Goal: Task Accomplishment & Management: Manage account settings

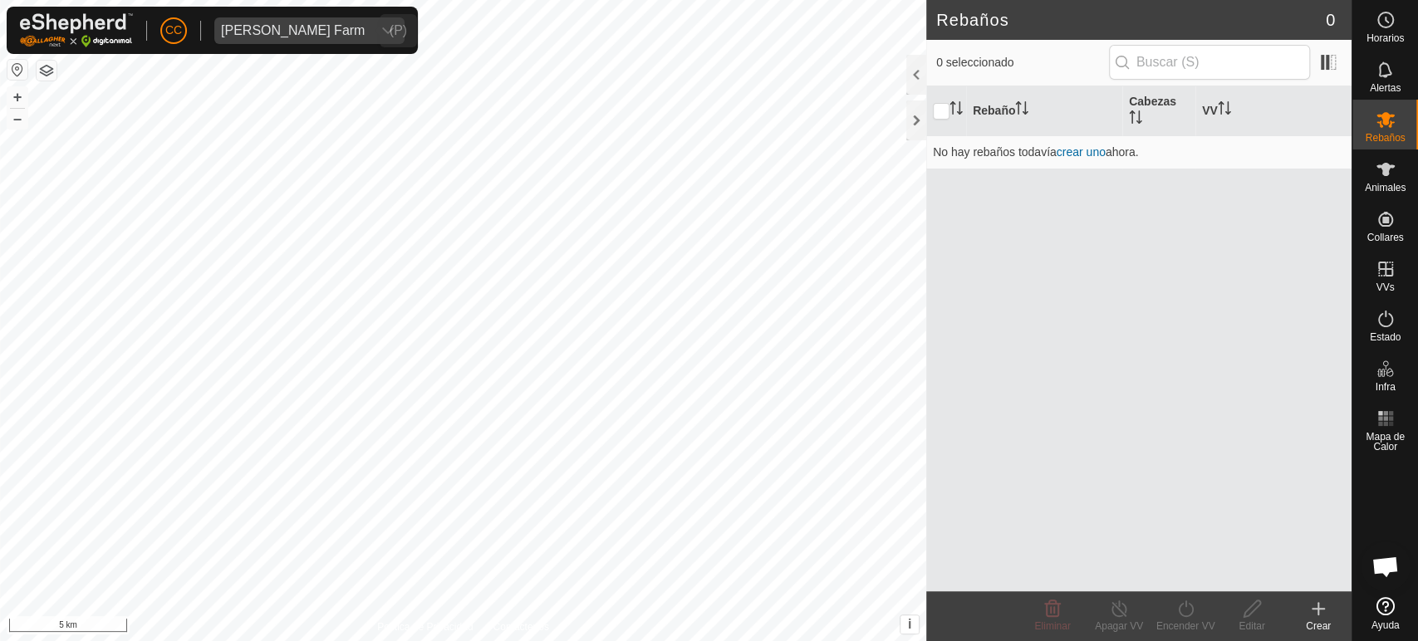
click at [371, 31] on div "dropdown trigger" at bounding box center [387, 30] width 33 height 27
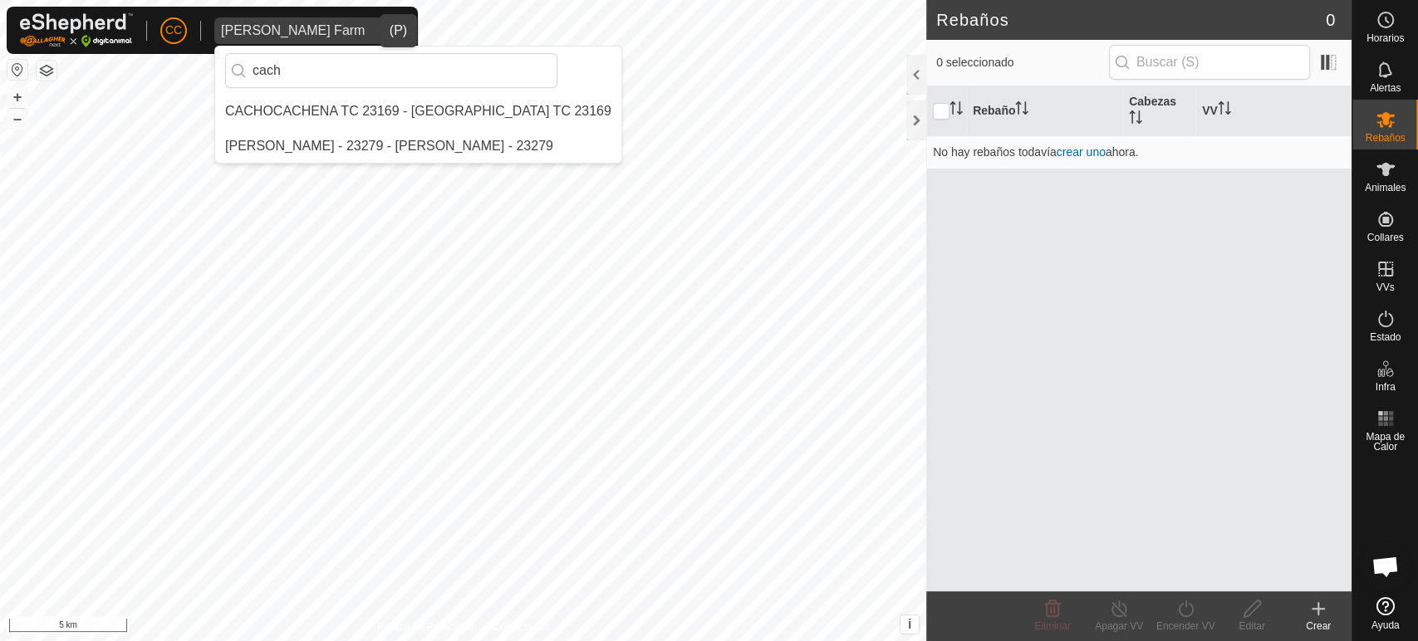
type input "cach"
click at [390, 113] on li "CACHOCACHENA TC 23169 - [GEOGRAPHIC_DATA] TC 23169" at bounding box center [418, 111] width 406 height 33
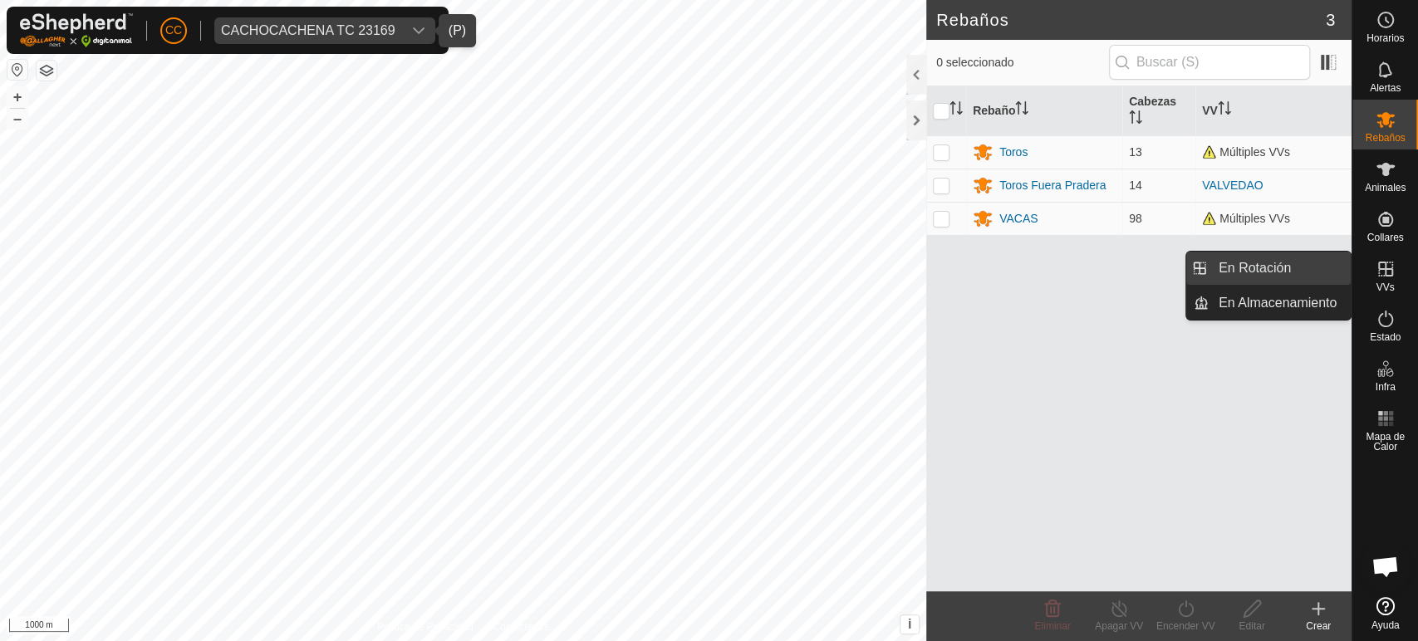
click at [1278, 273] on link "En Rotación" at bounding box center [1279, 268] width 142 height 33
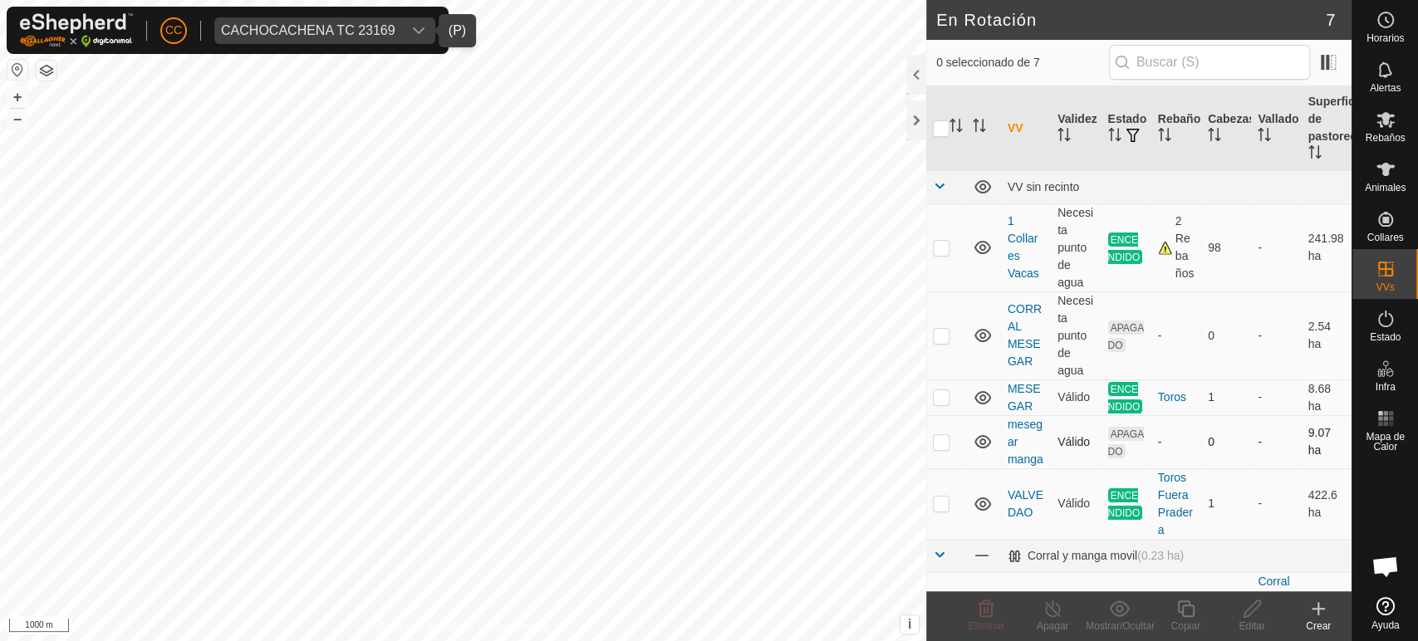
click at [943, 459] on td at bounding box center [946, 441] width 40 height 53
checkbox input "true"
click at [1254, 608] on icon at bounding box center [1252, 609] width 21 height 20
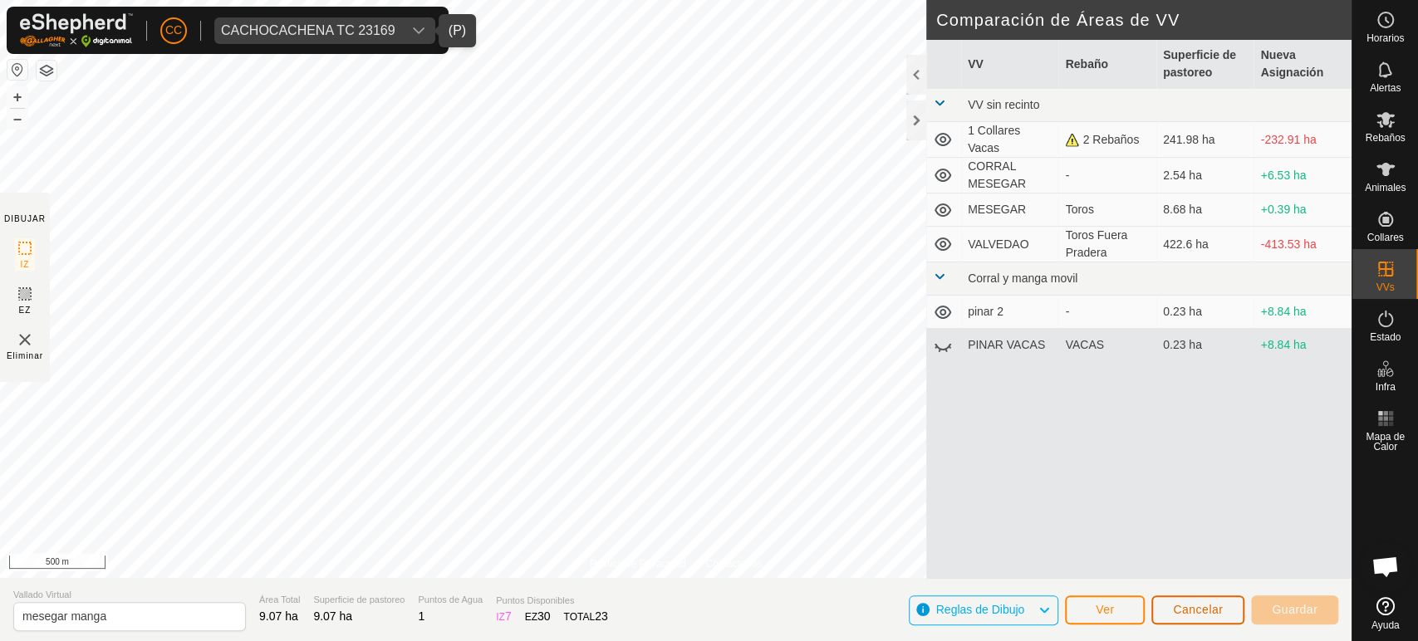
click at [1192, 620] on button "Cancelar" at bounding box center [1197, 609] width 93 height 29
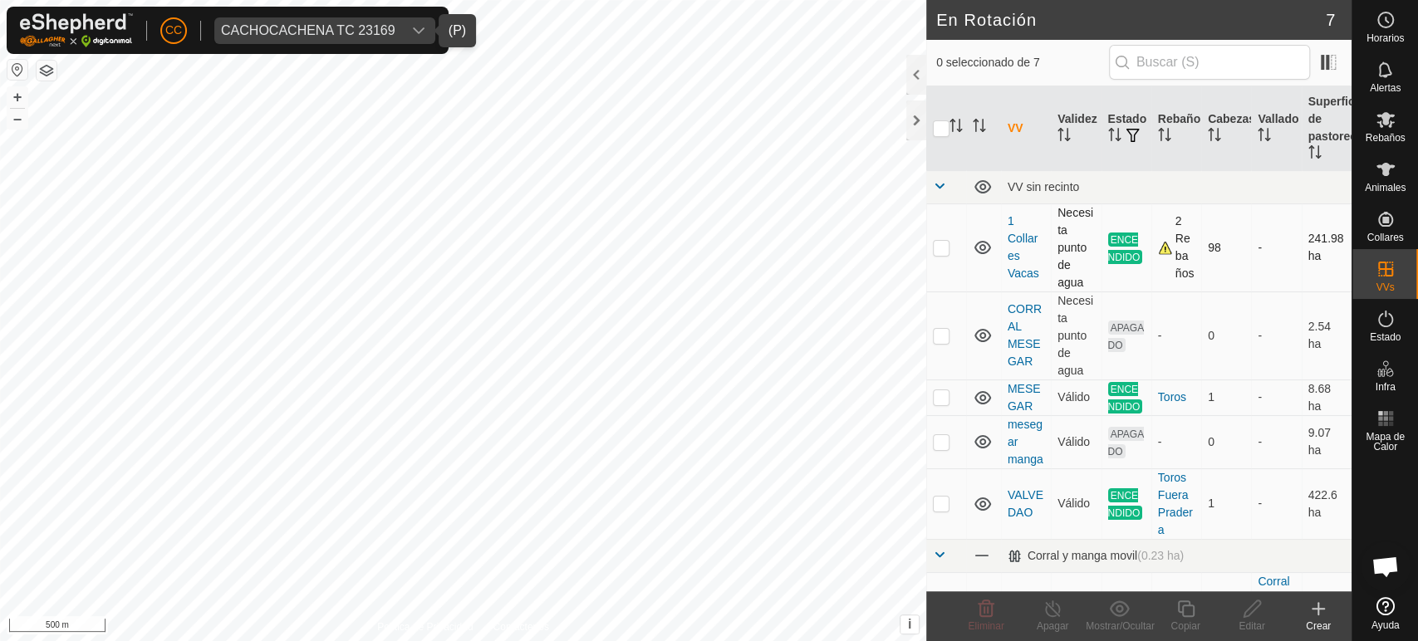
click at [938, 248] on p-checkbox at bounding box center [941, 247] width 17 height 13
checkbox input "true"
click at [1178, 610] on icon at bounding box center [1185, 608] width 17 height 17
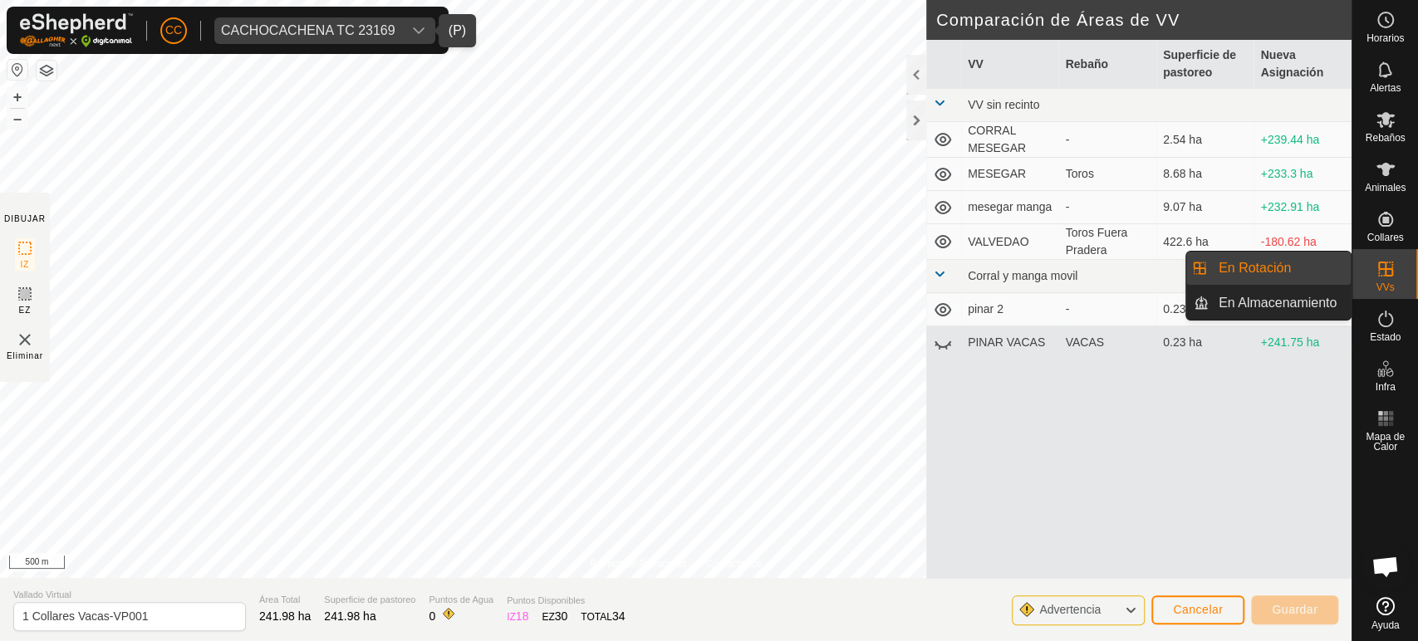
click at [1393, 285] on span "VVs" at bounding box center [1384, 287] width 18 height 10
click at [1302, 272] on link "En Rotación" at bounding box center [1279, 268] width 142 height 33
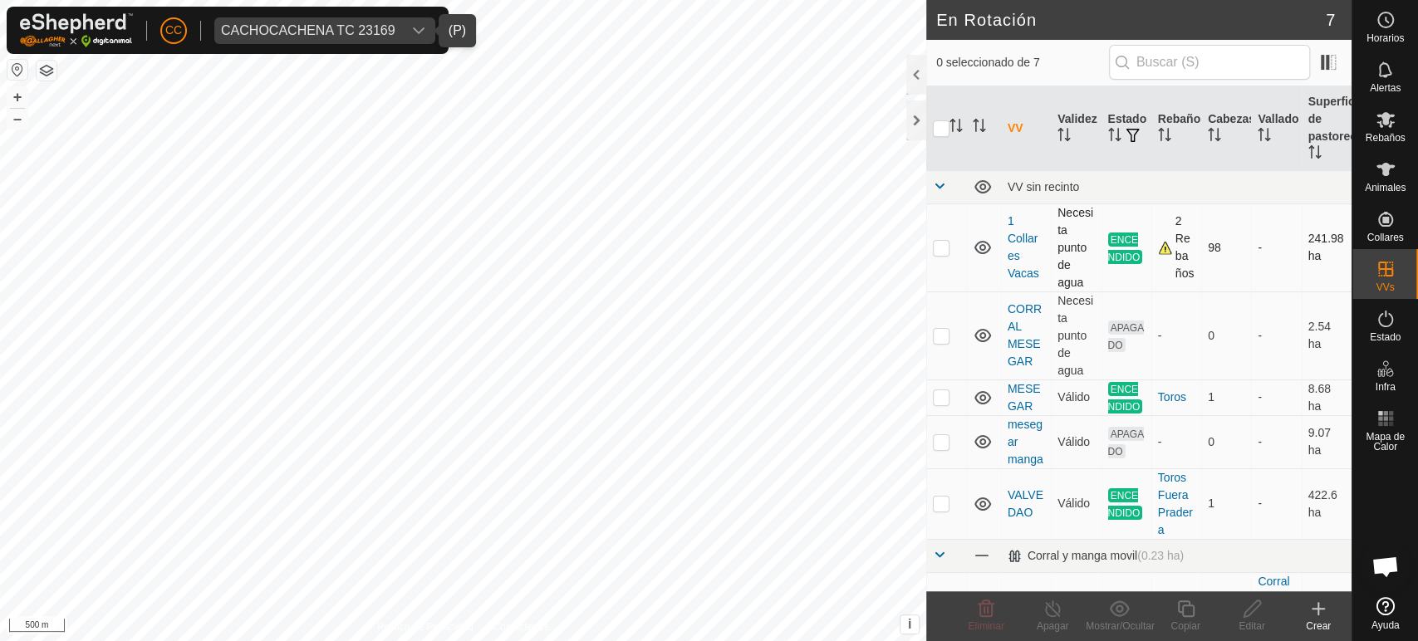
click at [940, 244] on p-checkbox at bounding box center [941, 247] width 17 height 13
click at [943, 247] on p-checkbox at bounding box center [941, 247] width 17 height 13
checkbox input "true"
click at [1017, 245] on td "1 Collares Vacas" at bounding box center [1026, 247] width 50 height 88
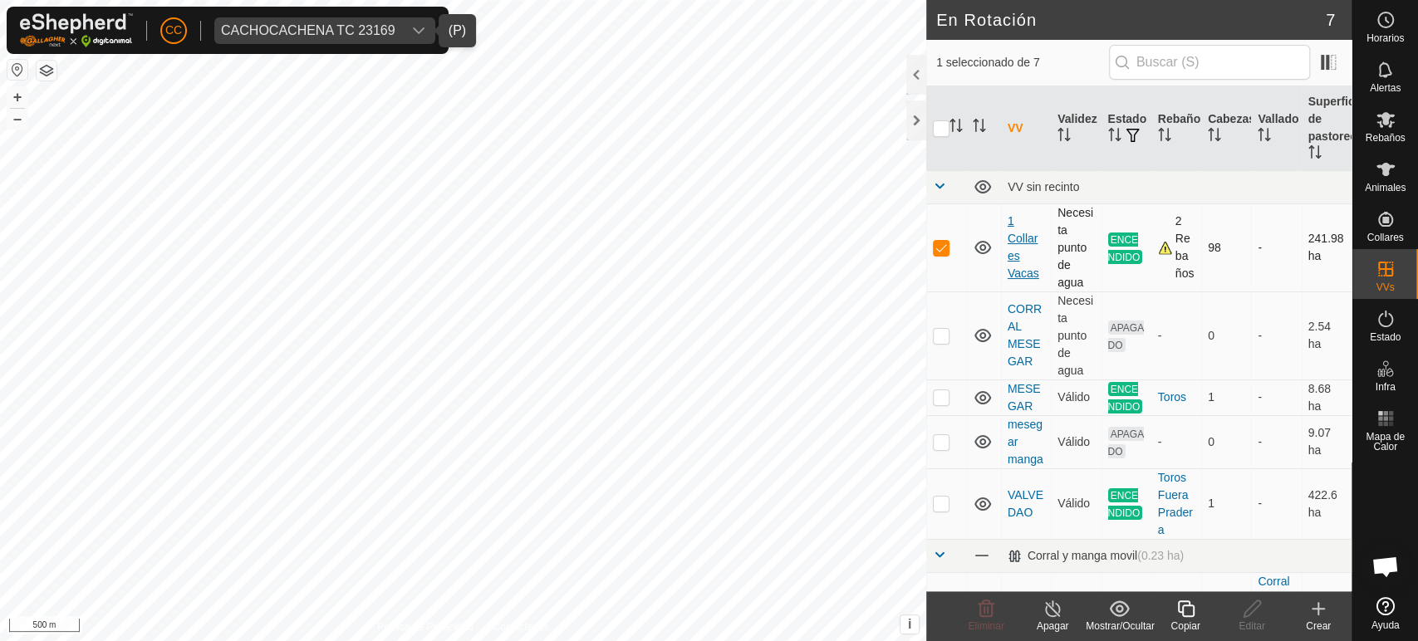
click at [1016, 233] on link "1 Collares Vacas" at bounding box center [1023, 247] width 32 height 66
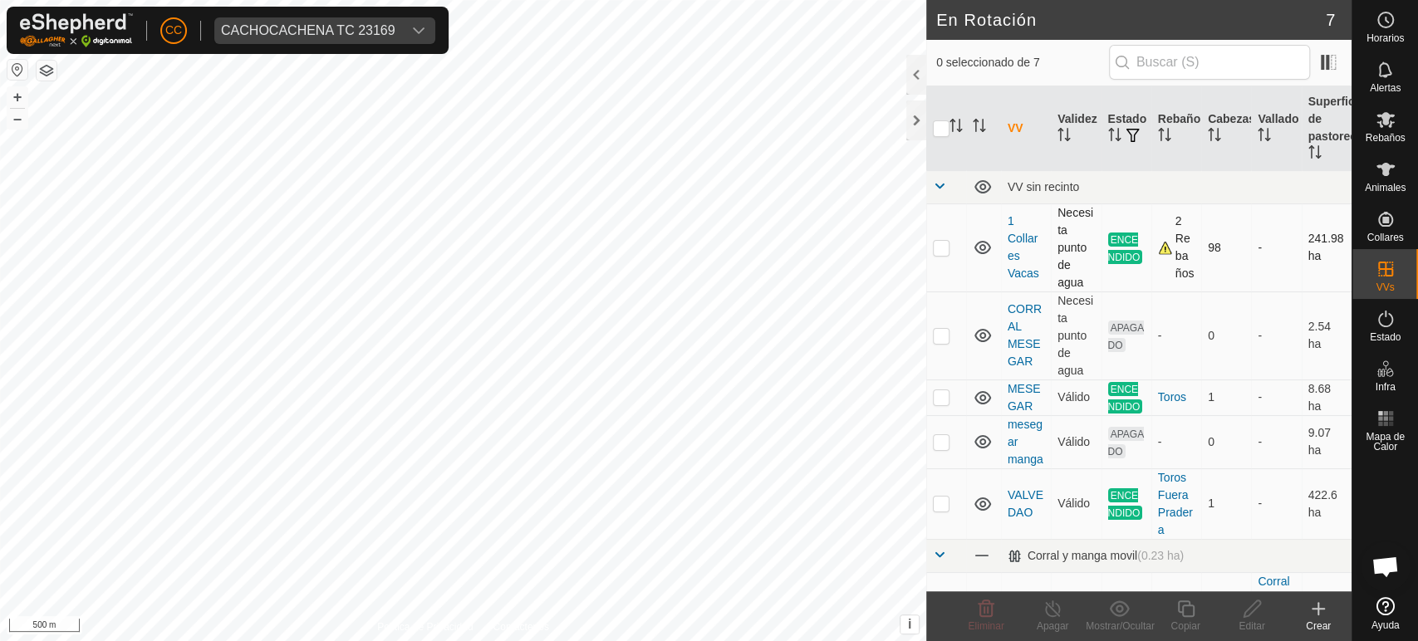
click at [934, 245] on p-checkbox at bounding box center [941, 247] width 17 height 13
checkbox input "true"
click at [1195, 625] on div "Copiar" at bounding box center [1185, 626] width 66 height 15
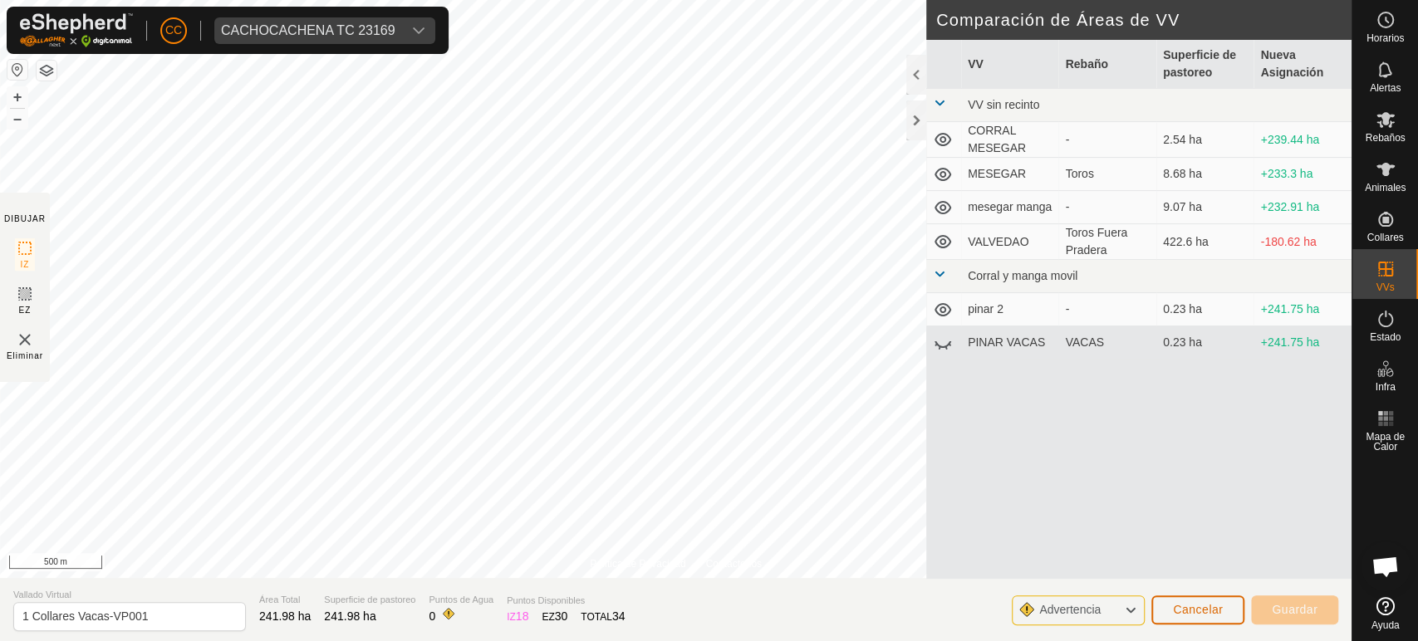
click at [1218, 612] on span "Cancelar" at bounding box center [1198, 609] width 50 height 13
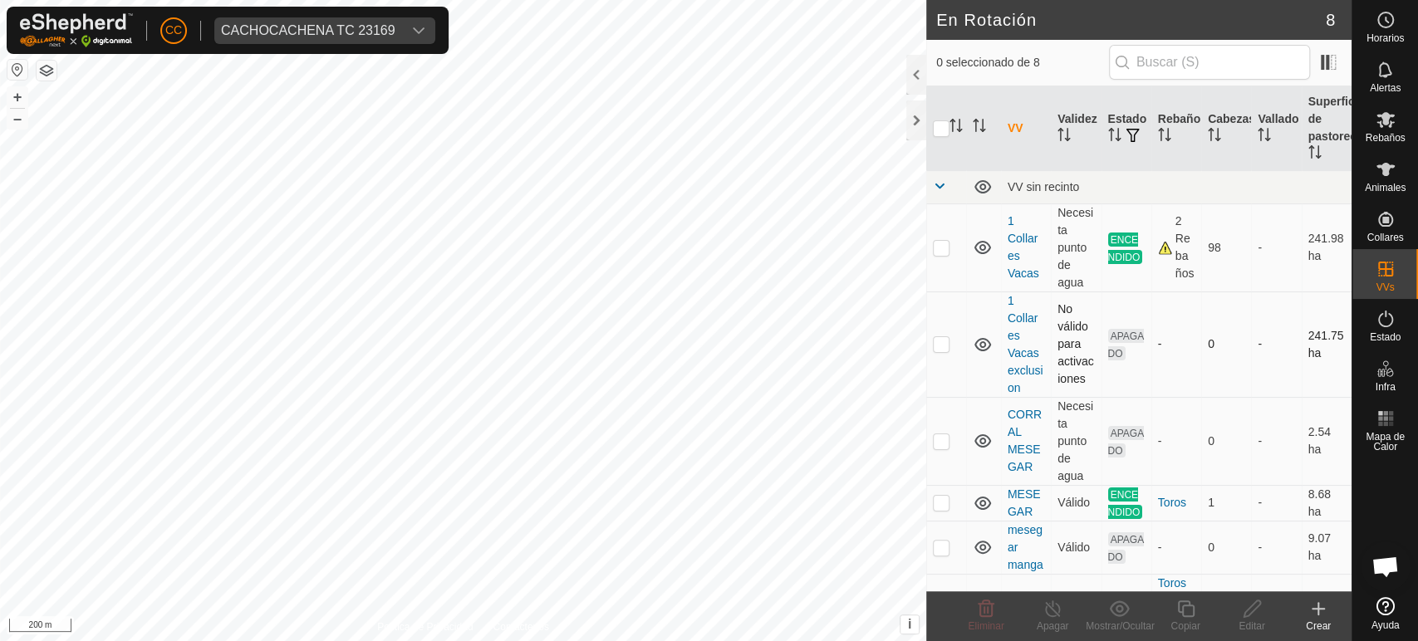
click at [942, 342] on p-checkbox at bounding box center [941, 343] width 17 height 13
checkbox input "true"
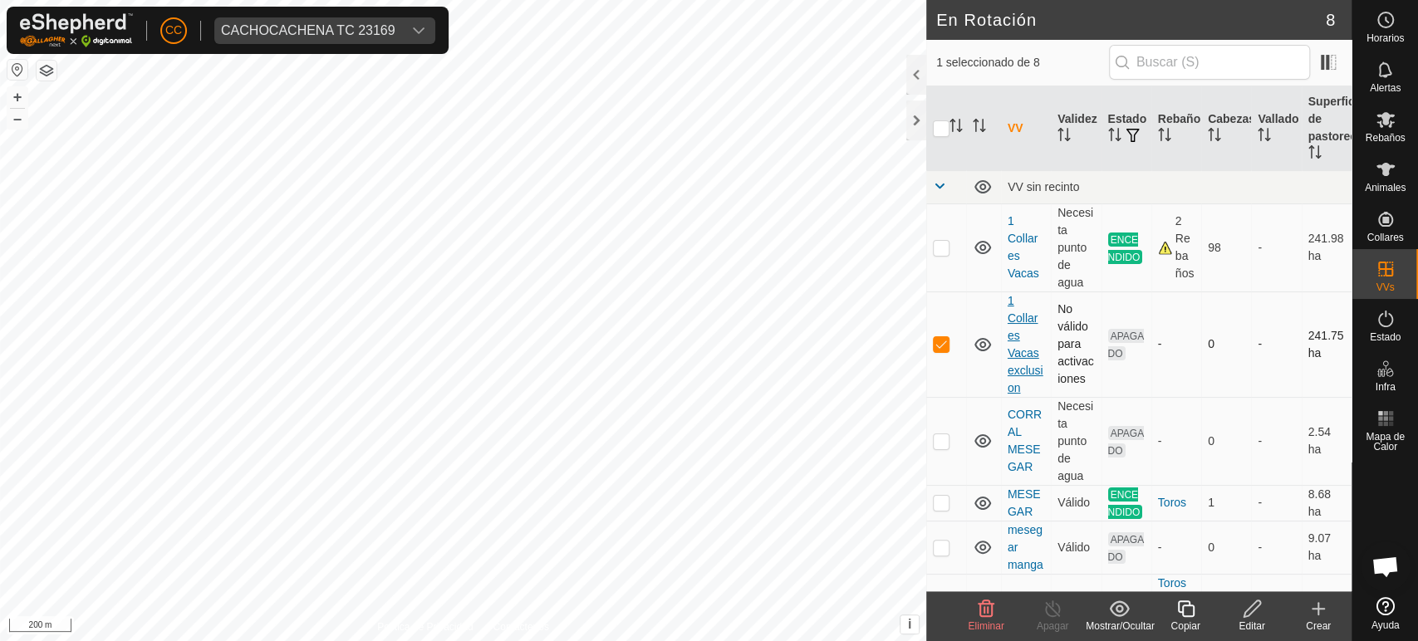
click at [1026, 350] on link "1 Collares Vacas exclusion" at bounding box center [1025, 344] width 36 height 100
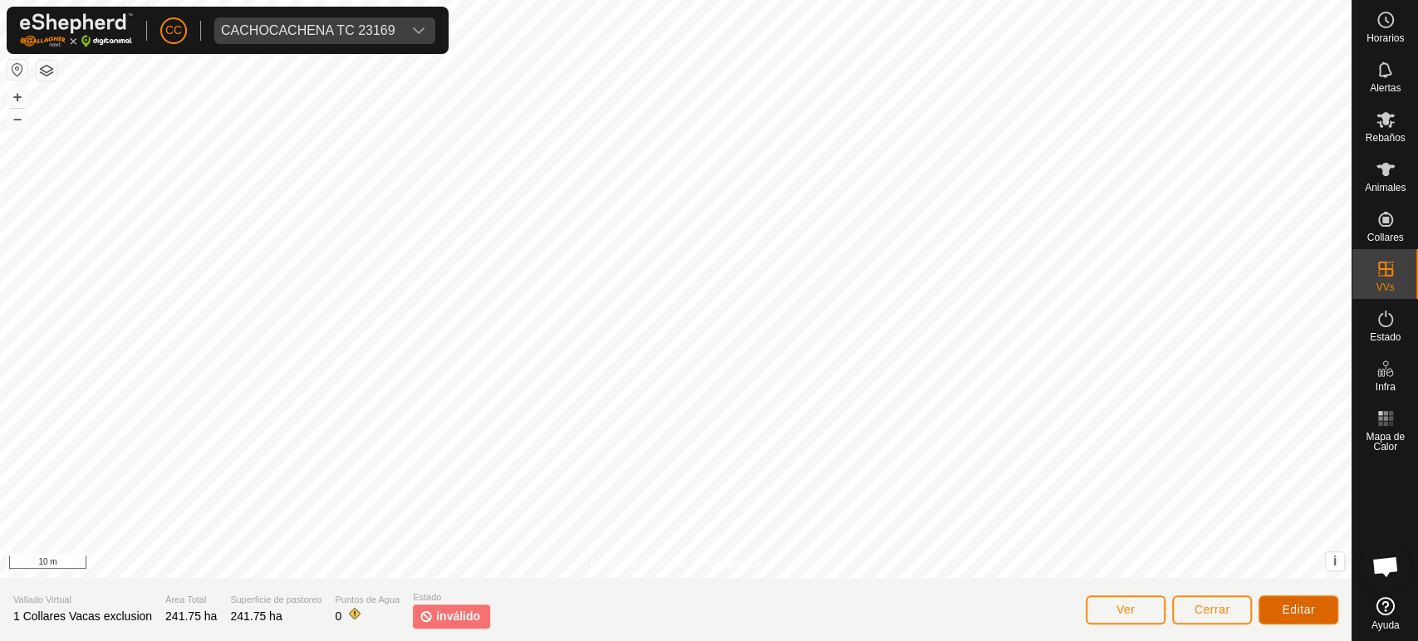
click at [1284, 608] on span "Editar" at bounding box center [1297, 609] width 33 height 13
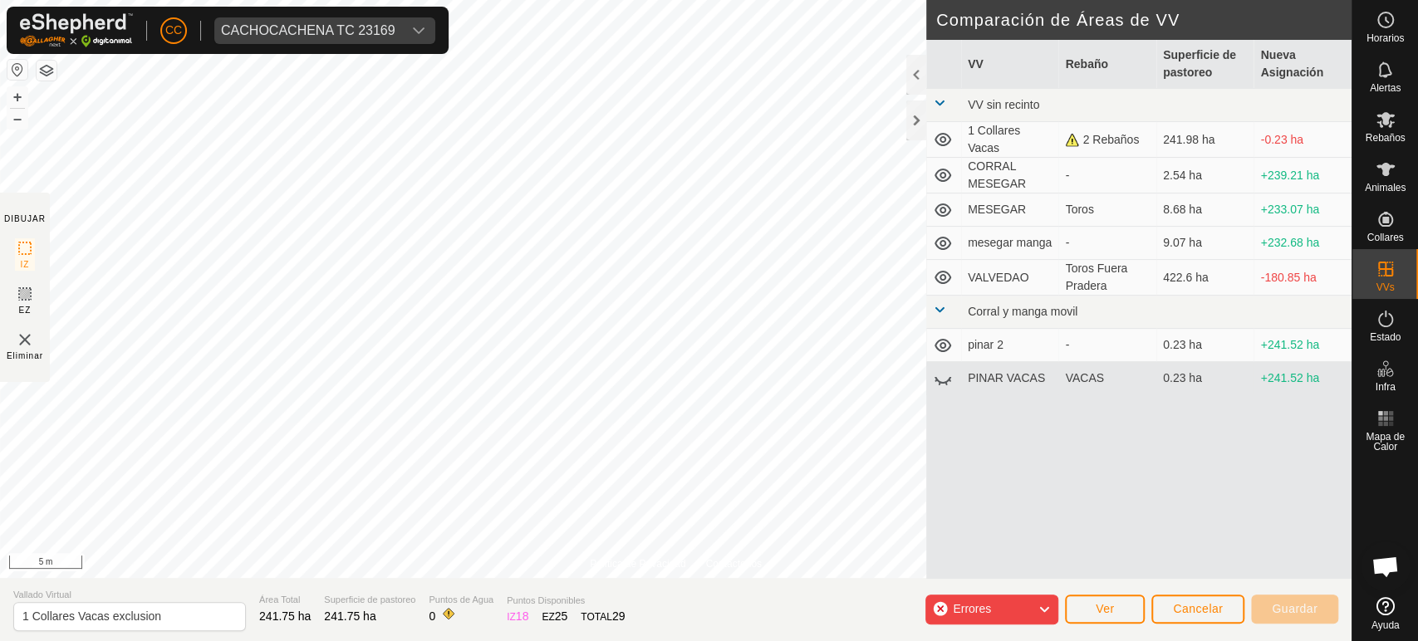
click at [1041, 606] on icon at bounding box center [1043, 610] width 13 height 22
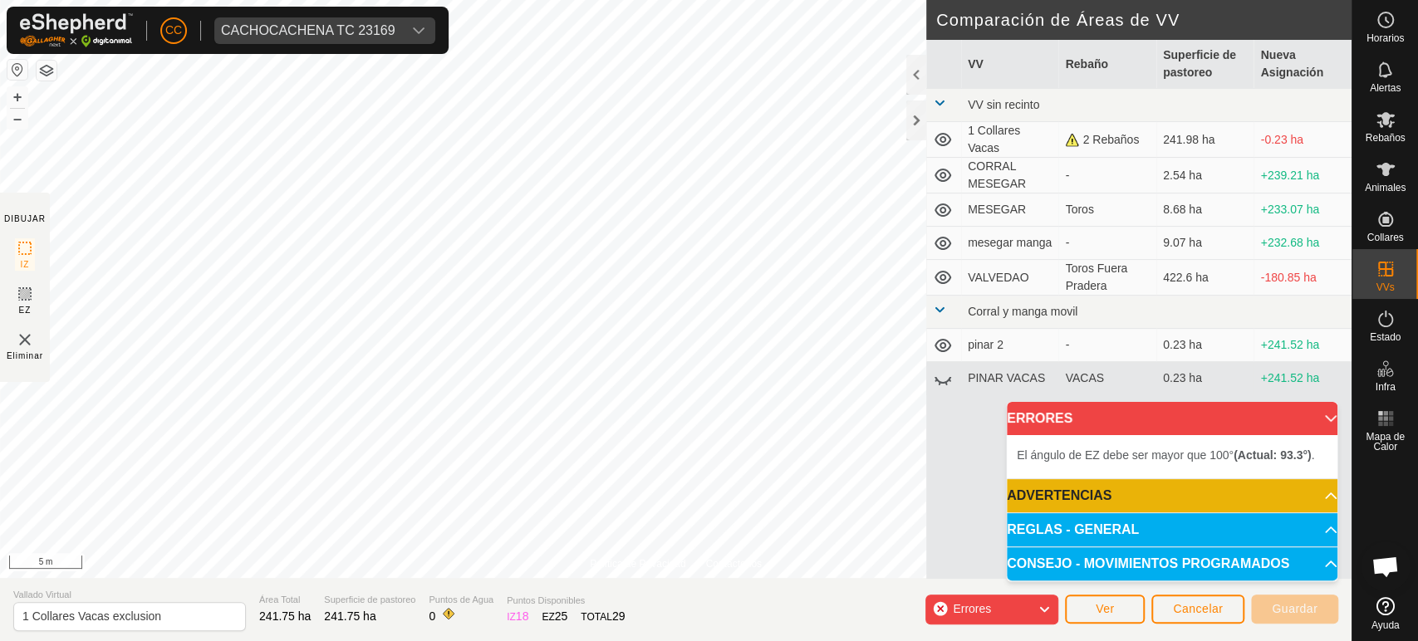
click at [1042, 607] on icon at bounding box center [1043, 610] width 13 height 22
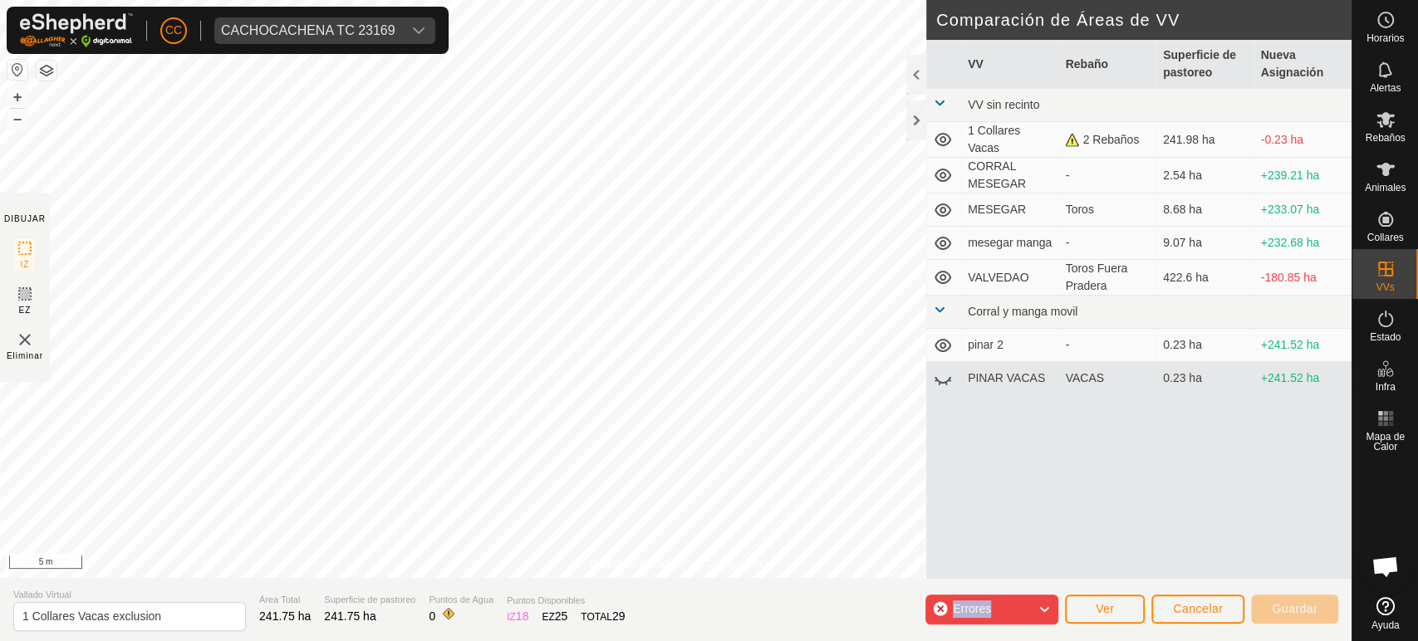
click at [1042, 607] on icon at bounding box center [1043, 610] width 13 height 22
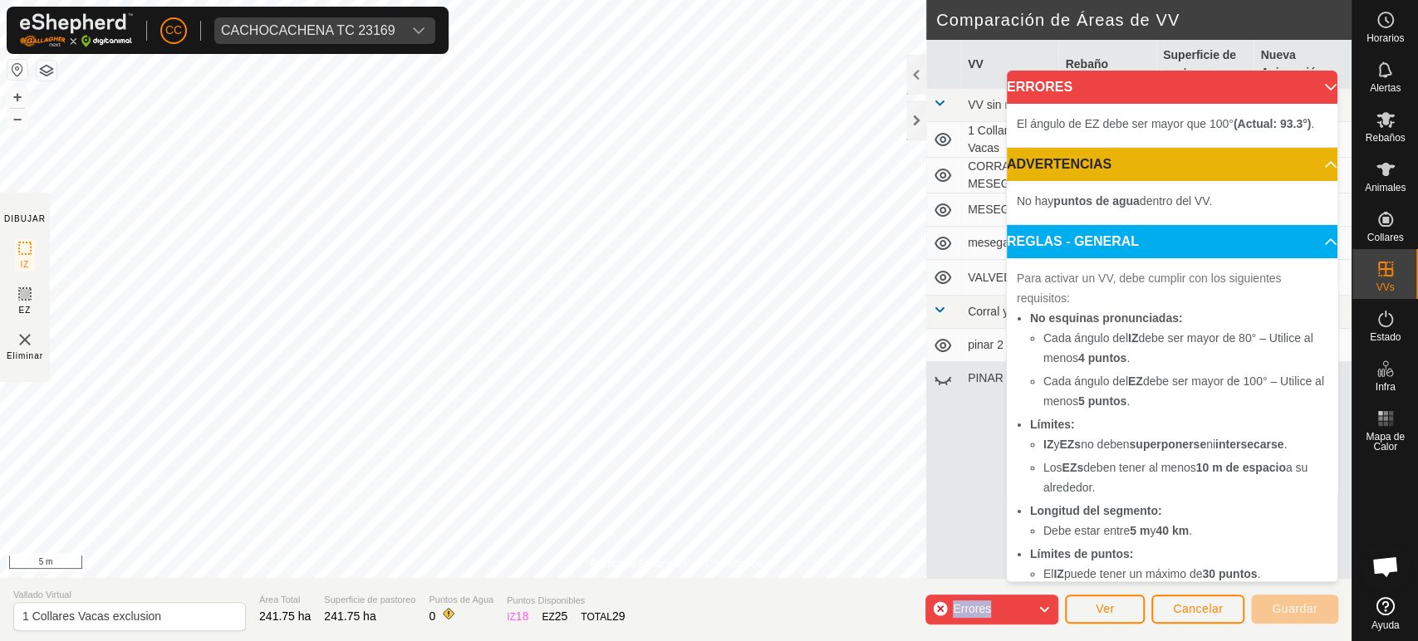
click at [1042, 607] on icon at bounding box center [1043, 610] width 13 height 22
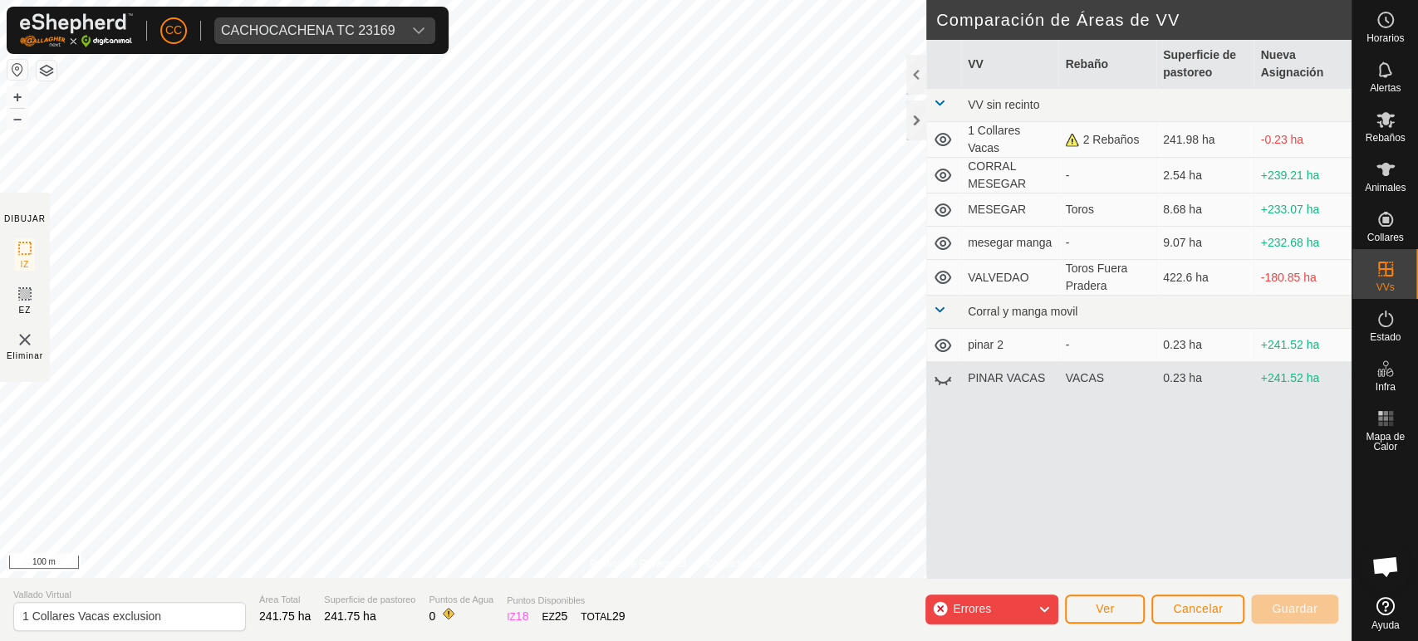
click at [12, 291] on section "DIBUJAR IZ EZ Eliminar" at bounding box center [25, 287] width 50 height 189
click at [26, 296] on icon at bounding box center [25, 294] width 20 height 20
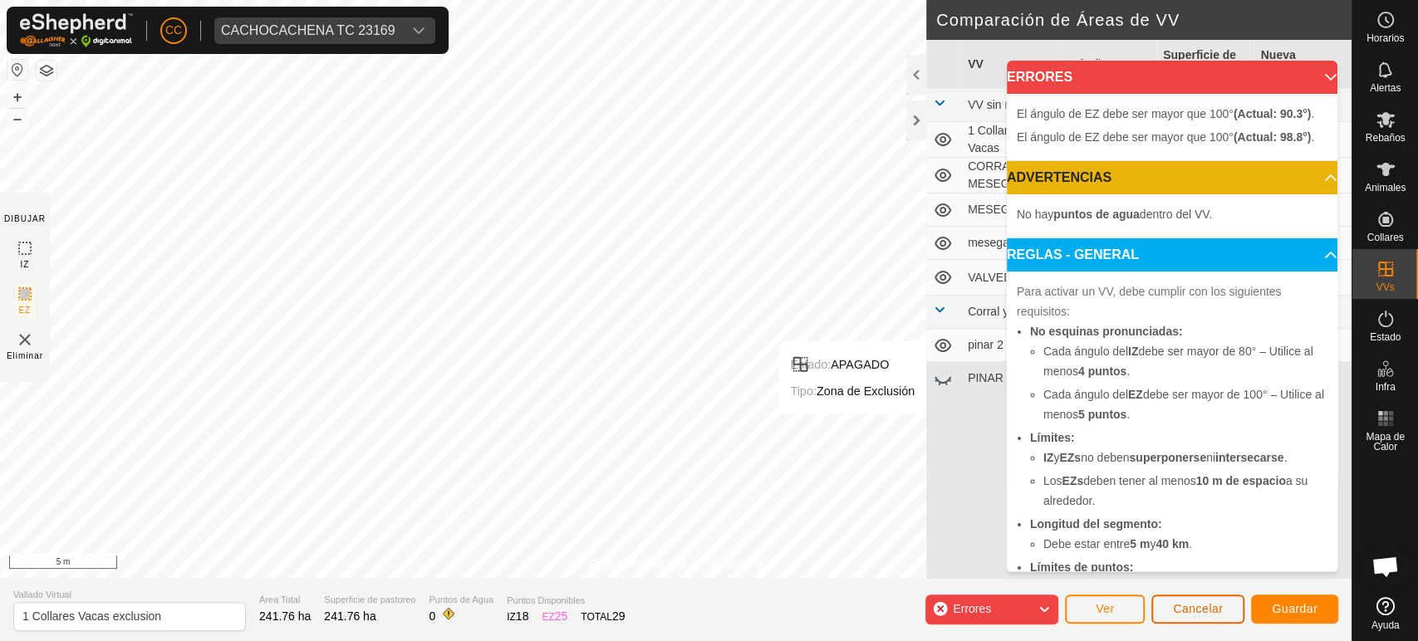
click at [1205, 605] on span "Cancelar" at bounding box center [1198, 608] width 50 height 13
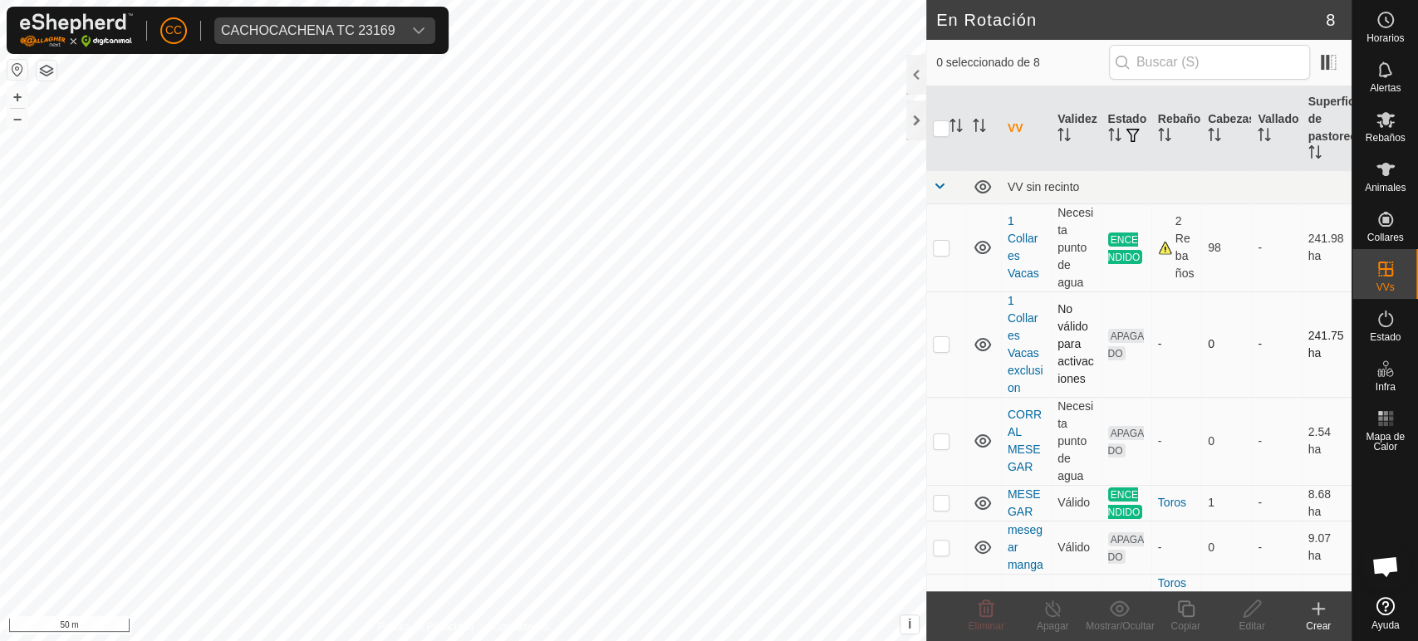
click at [942, 346] on p-checkbox at bounding box center [941, 343] width 17 height 13
checkbox input "true"
click at [1256, 621] on div "Editar" at bounding box center [1251, 626] width 66 height 15
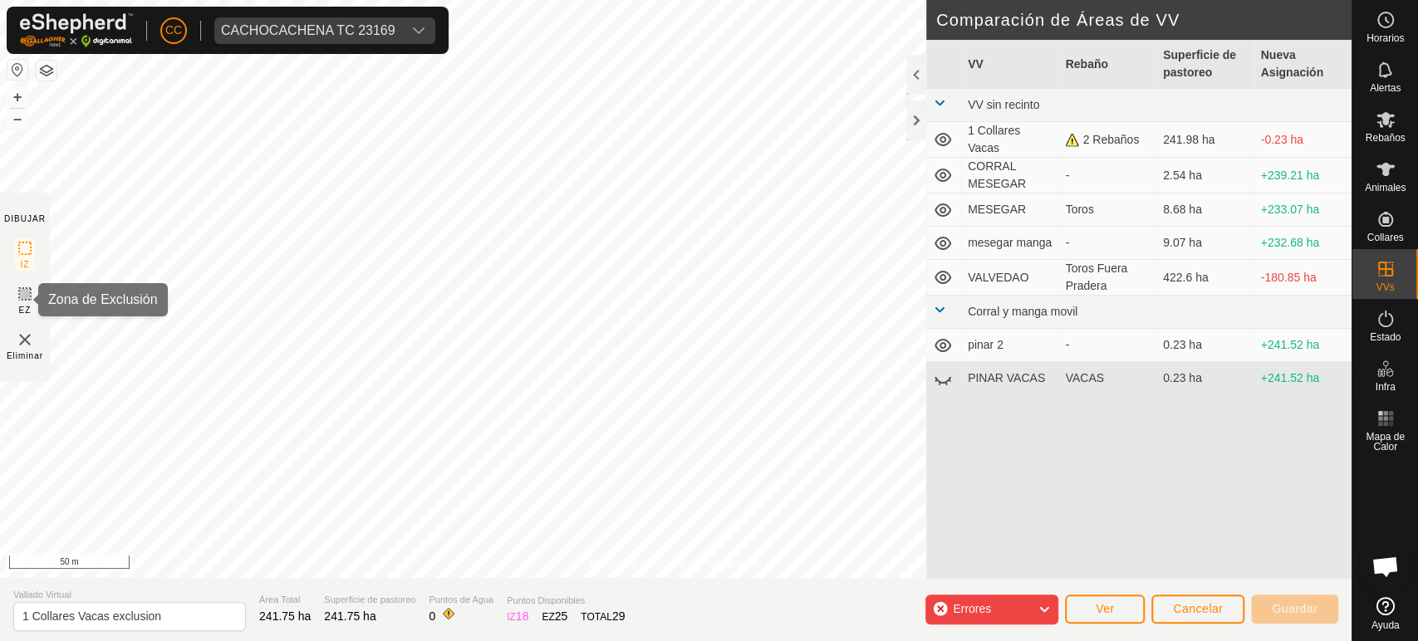
click at [18, 296] on icon at bounding box center [25, 294] width 20 height 20
click at [1209, 595] on button "Cancelar" at bounding box center [1197, 609] width 93 height 29
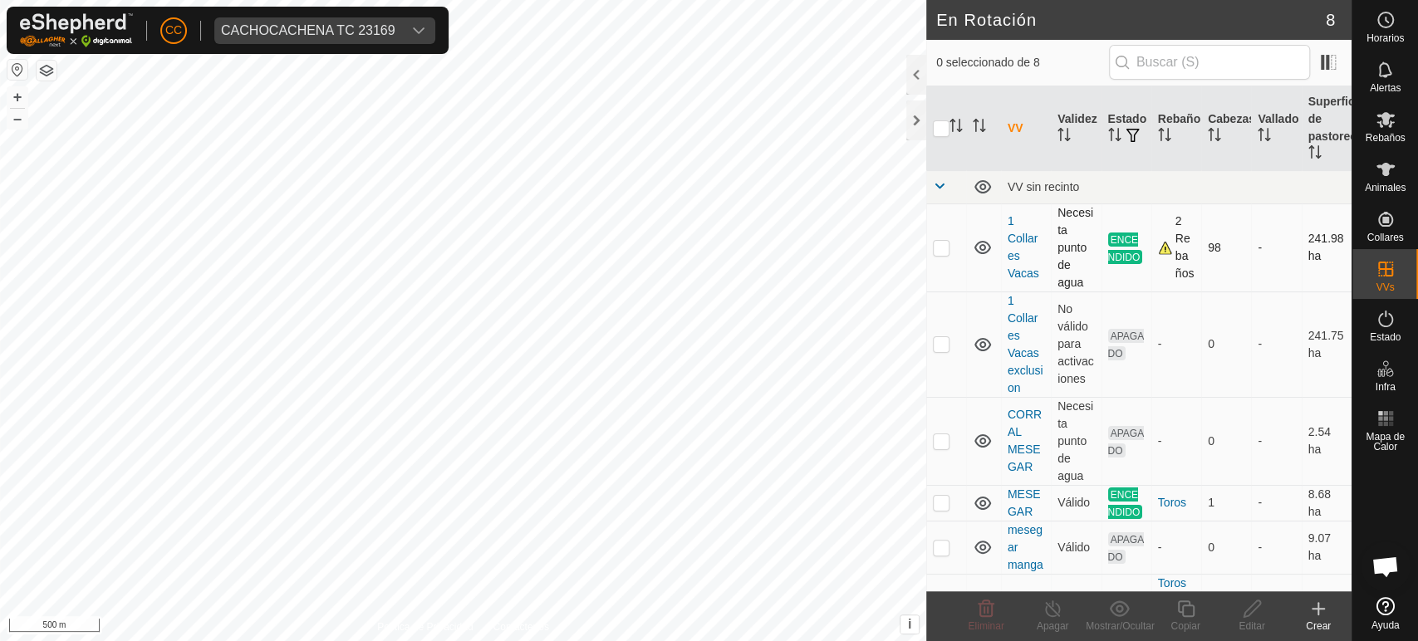
click at [943, 248] on p-checkbox at bounding box center [941, 247] width 17 height 13
checkbox input "true"
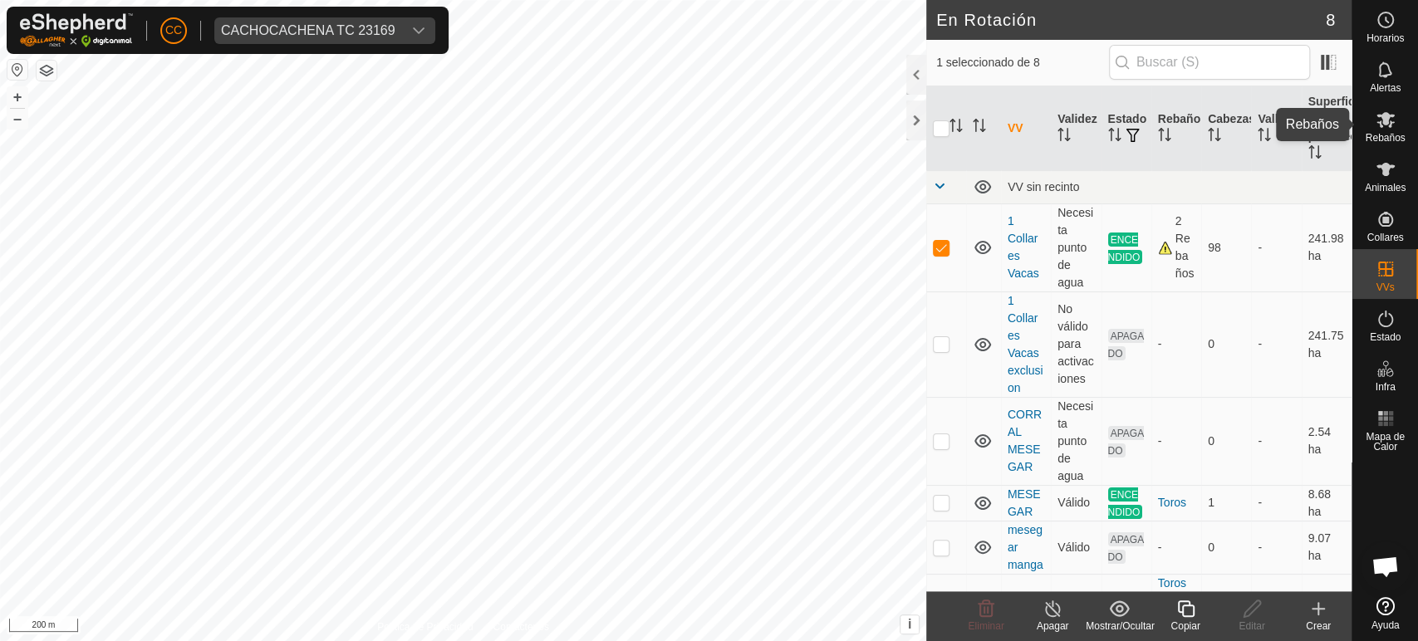
click at [1401, 133] on span "Rebaños" at bounding box center [1385, 138] width 40 height 10
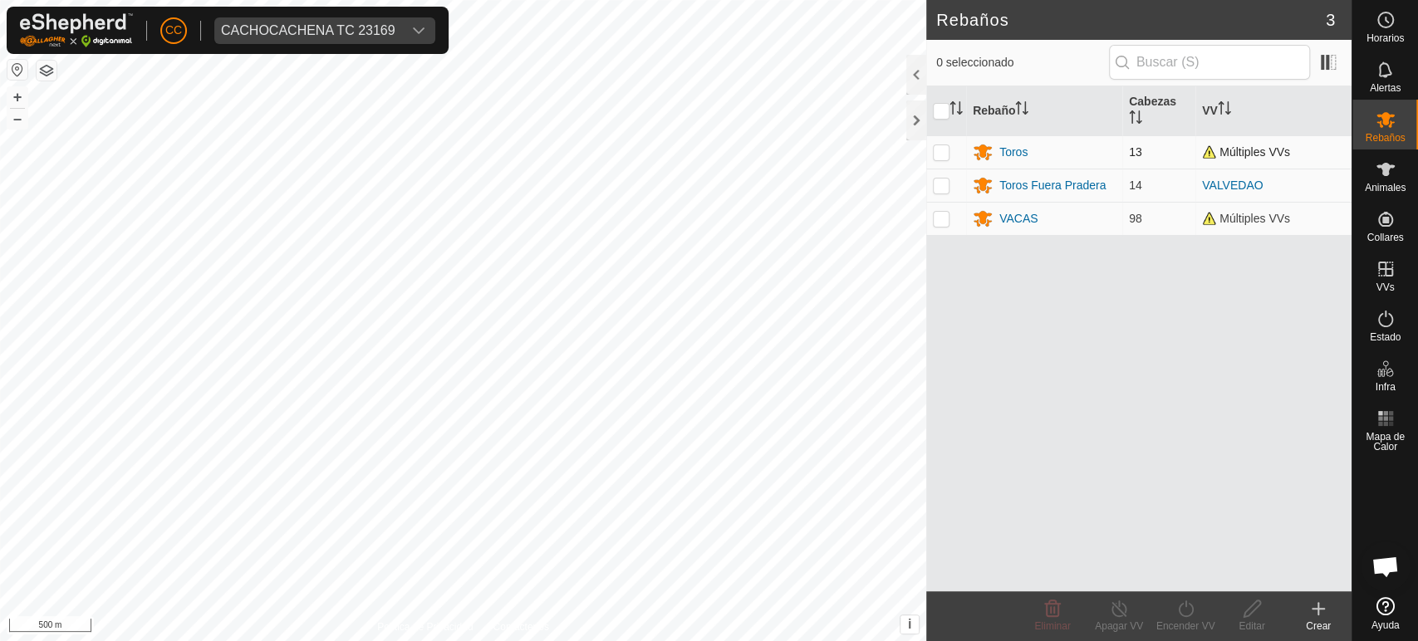
click at [943, 147] on p-checkbox at bounding box center [941, 151] width 17 height 13
click at [943, 146] on p-checkbox at bounding box center [941, 151] width 17 height 13
checkbox input "false"
click at [941, 219] on p-checkbox at bounding box center [941, 218] width 17 height 13
click at [938, 218] on p-checkbox at bounding box center [941, 218] width 17 height 13
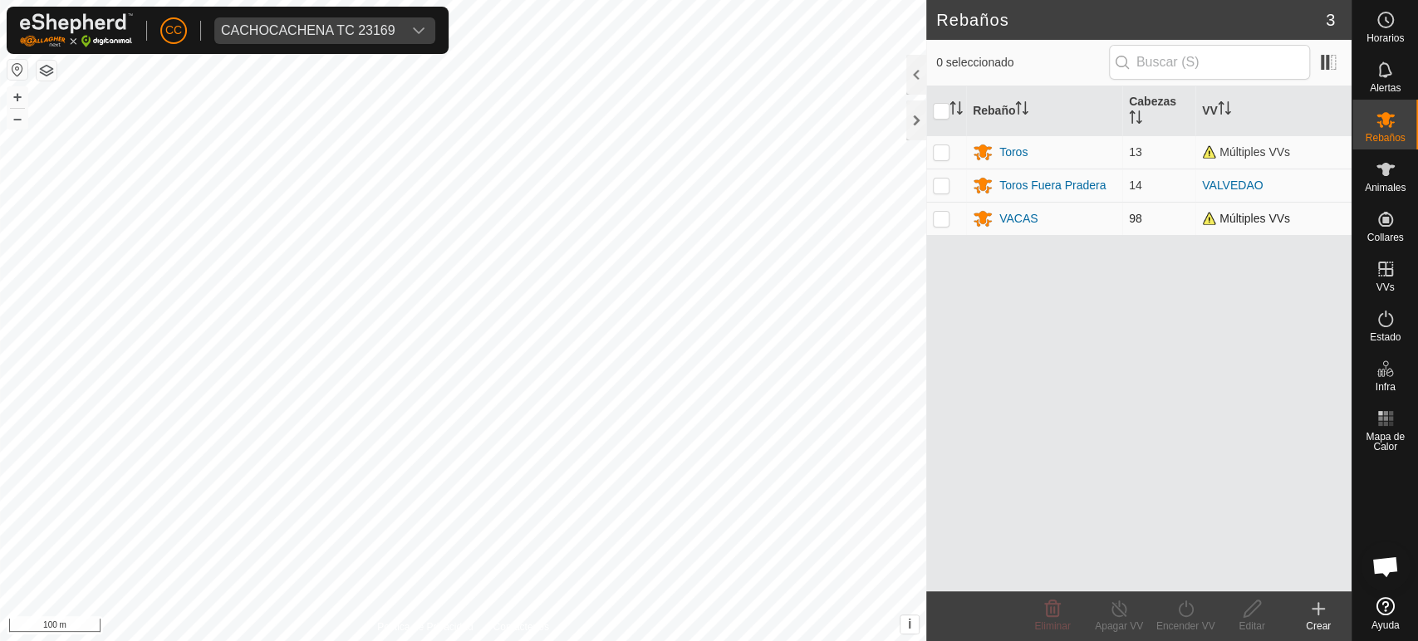
click at [938, 218] on p-checkbox at bounding box center [941, 218] width 17 height 13
click at [942, 220] on p-checkbox at bounding box center [941, 218] width 17 height 13
checkbox input "true"
click at [1190, 605] on icon at bounding box center [1185, 608] width 15 height 17
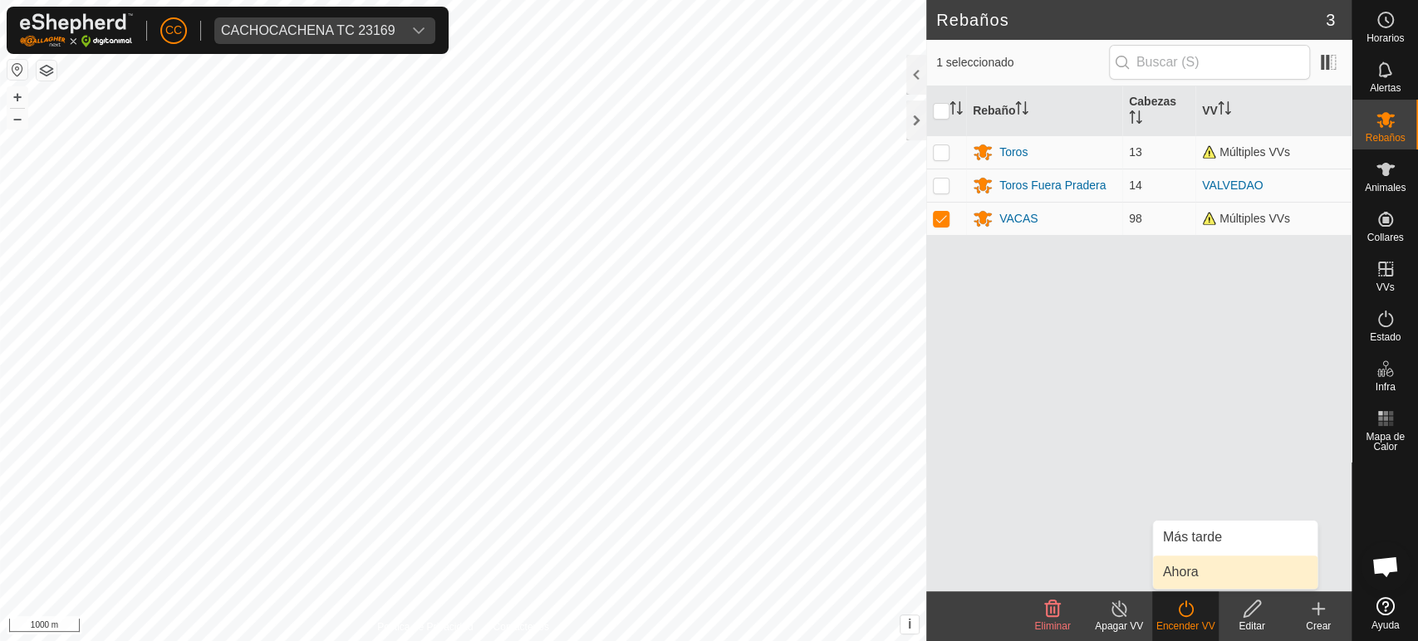
click at [1186, 575] on link "Ahora" at bounding box center [1235, 572] width 164 height 33
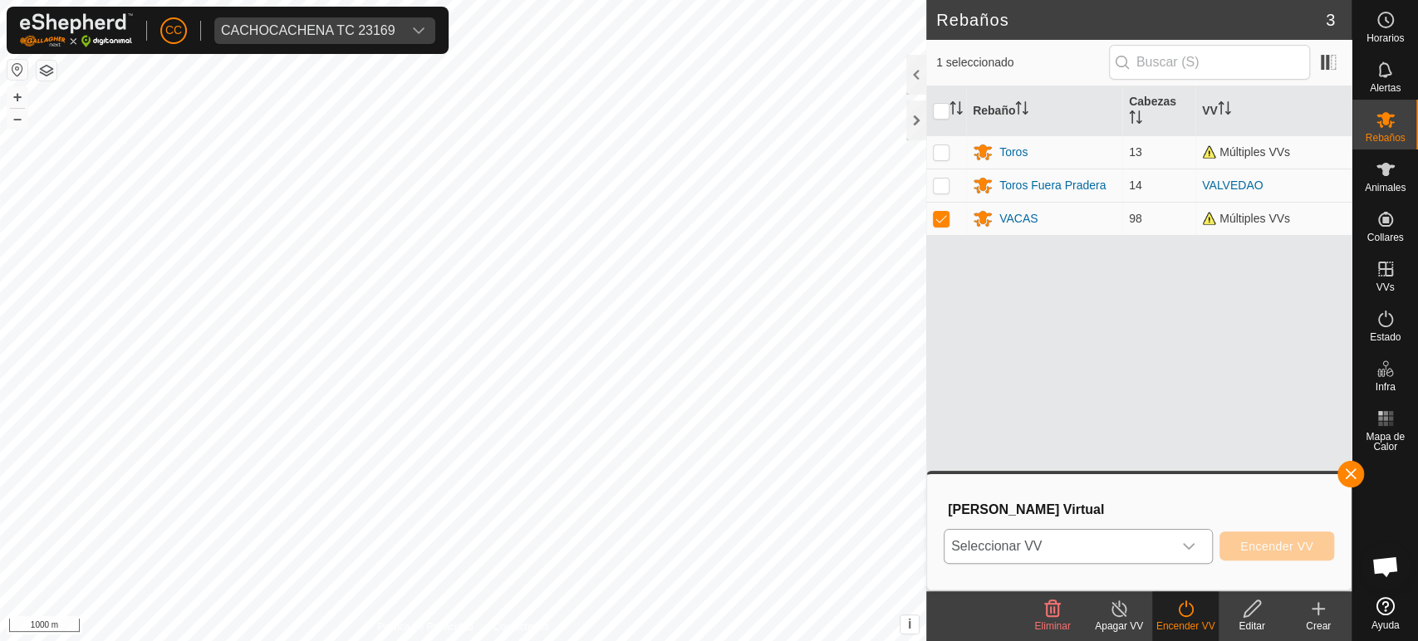
click at [1153, 558] on span "Seleccionar VV" at bounding box center [1058, 546] width 228 height 33
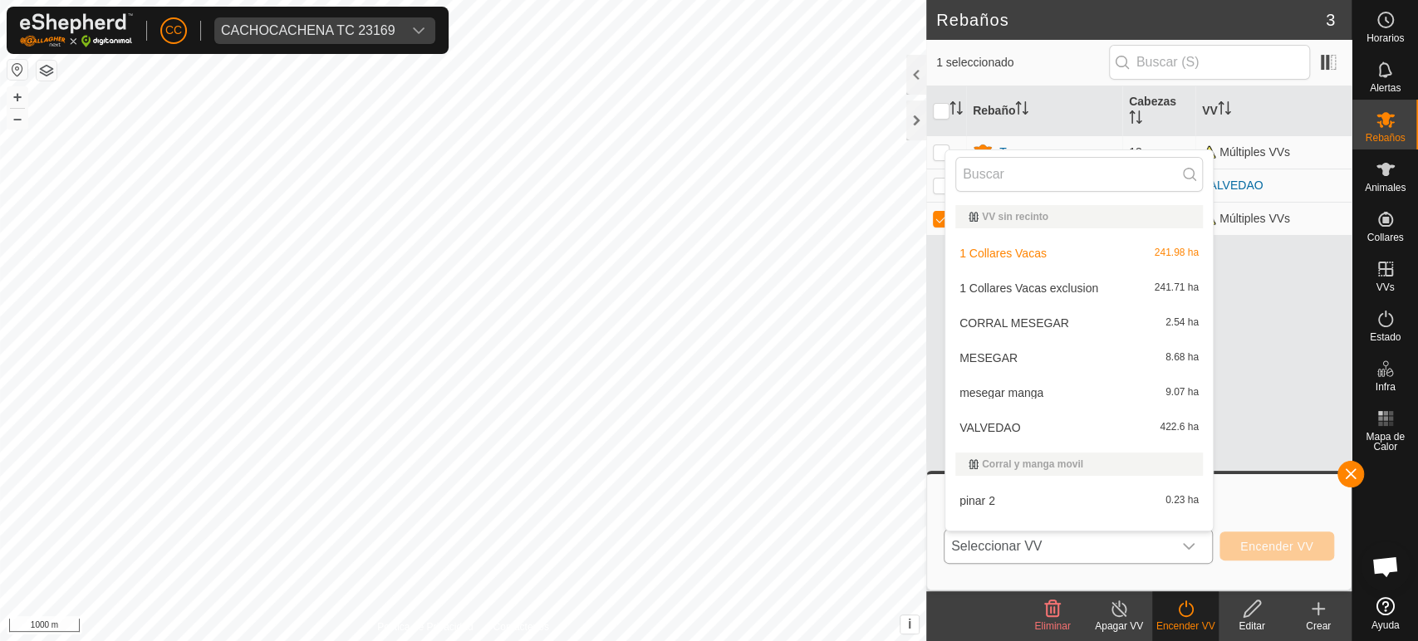
click at [1158, 558] on span "Seleccionar VV" at bounding box center [1058, 546] width 228 height 33
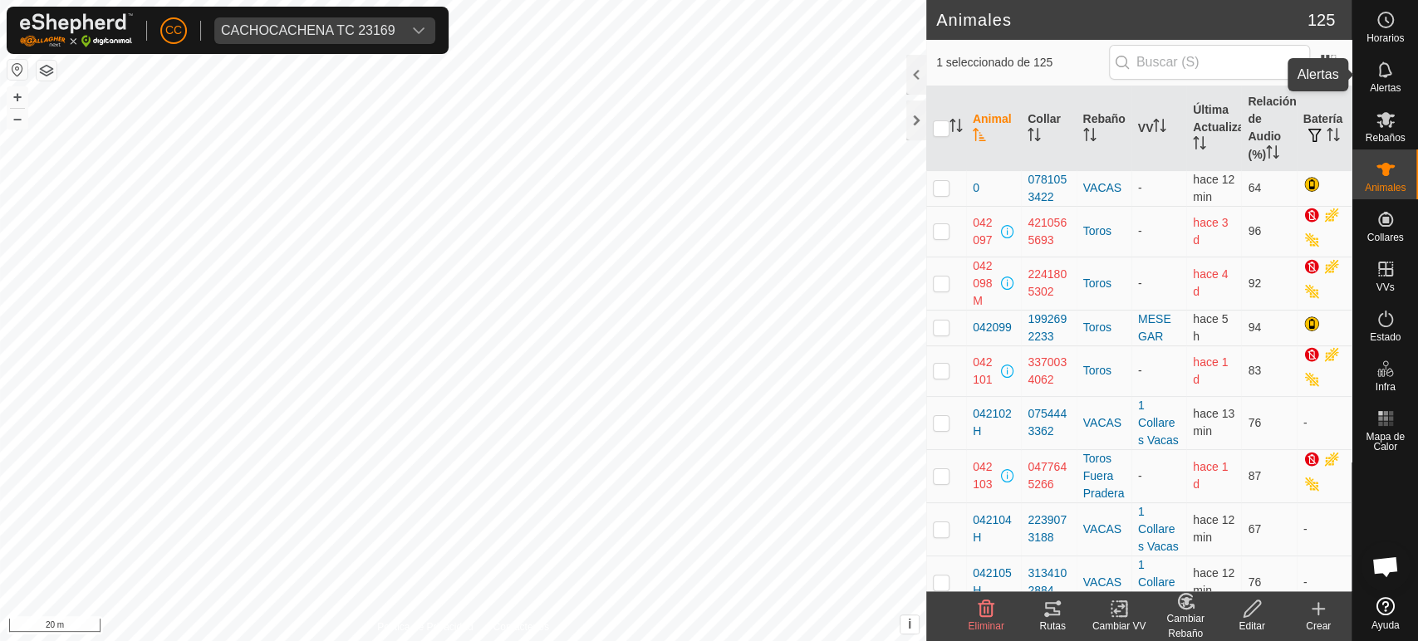
click at [1391, 83] on span "Alertas" at bounding box center [1385, 88] width 31 height 10
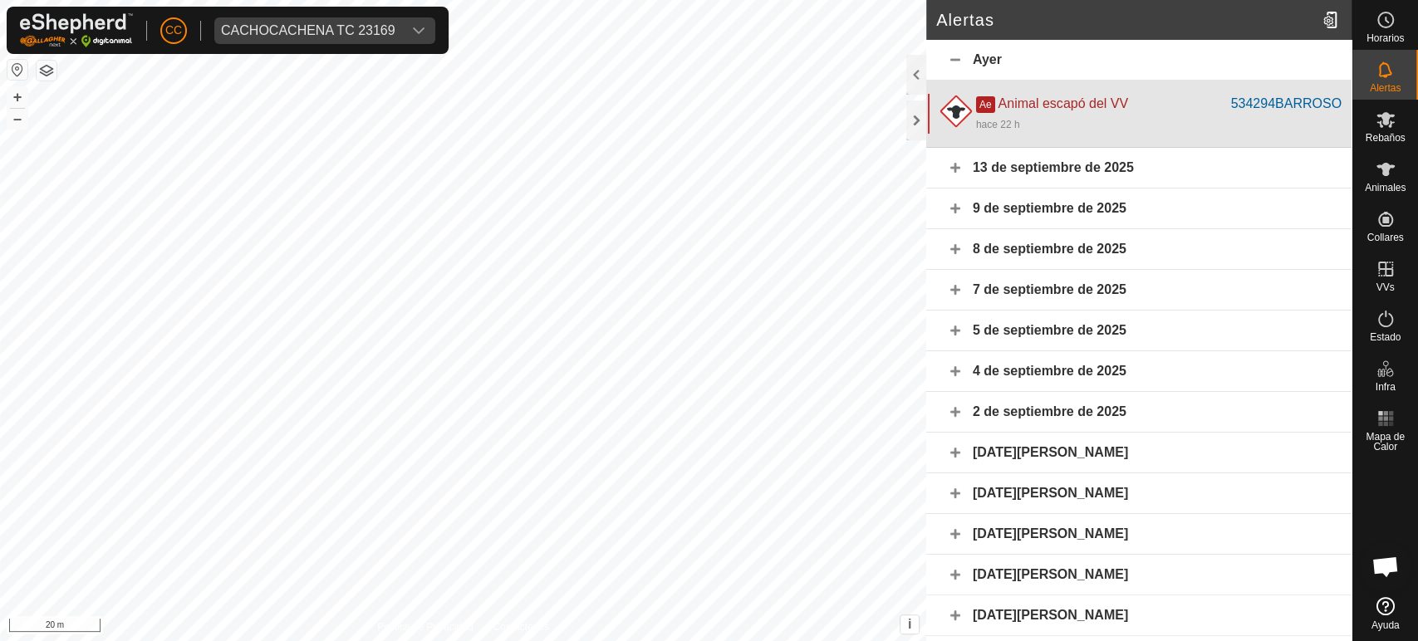
drag, startPoint x: 1151, startPoint y: 98, endPoint x: 1165, endPoint y: 98, distance: 14.1
click at [1153, 98] on div "Ae Animal escapó del VV" at bounding box center [1103, 104] width 255 height 20
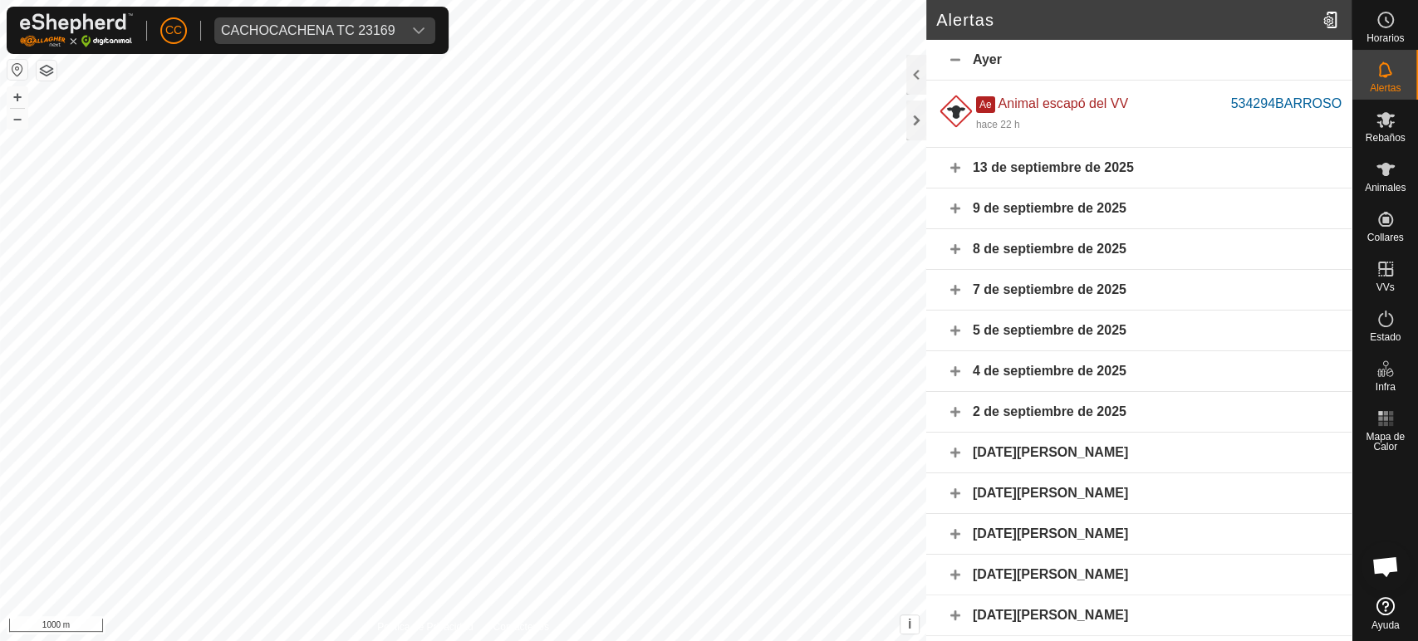
click at [954, 172] on div "13 de septiembre de 2025" at bounding box center [1138, 168] width 425 height 41
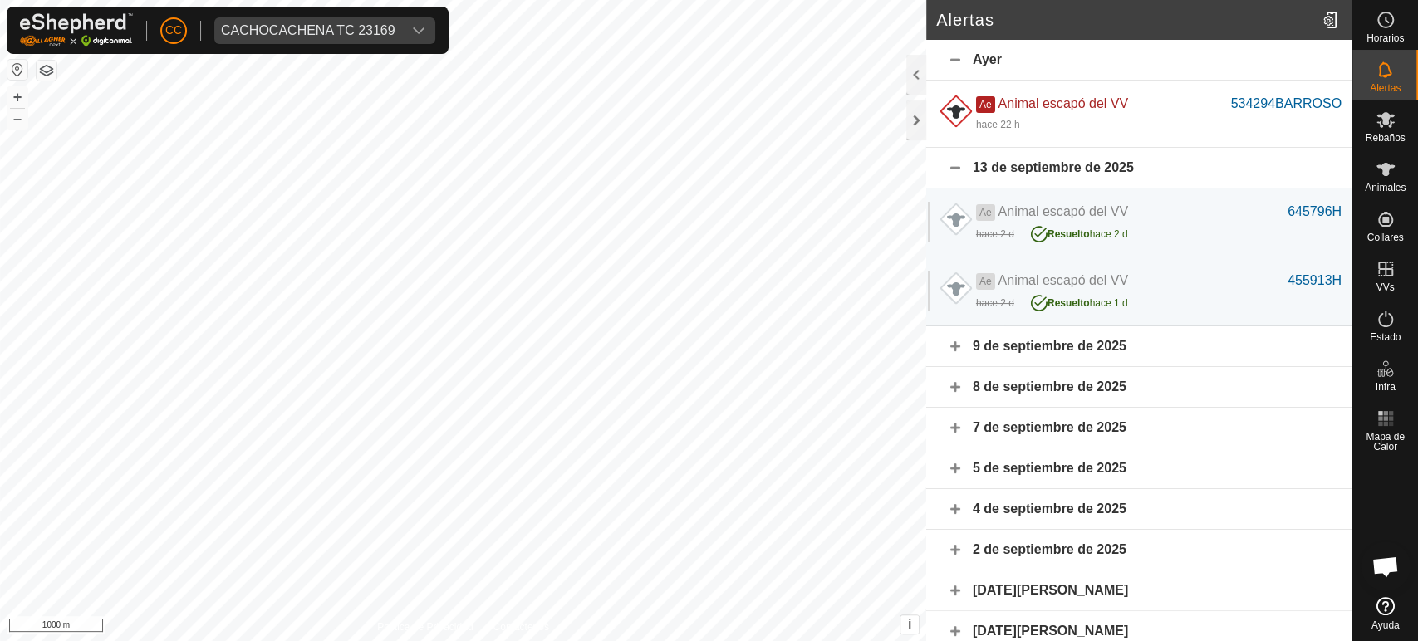
click at [954, 172] on div "13 de septiembre de 2025" at bounding box center [1138, 168] width 425 height 41
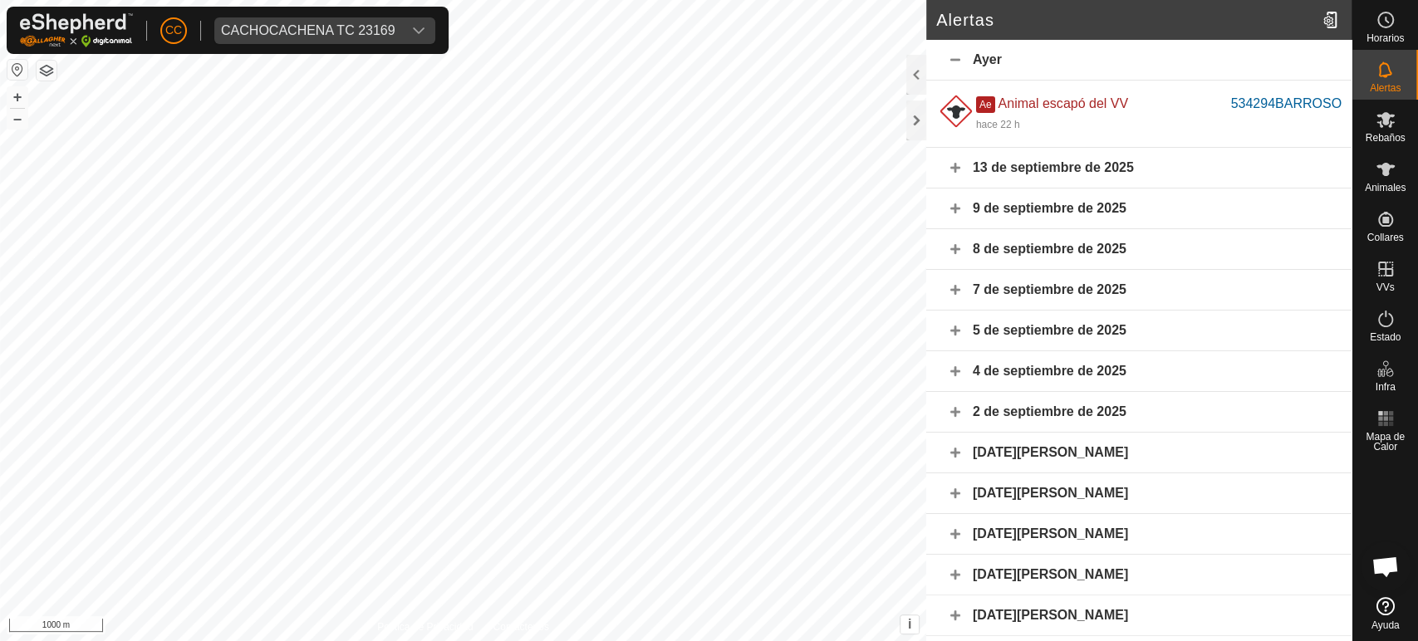
click at [946, 169] on div "13 de septiembre de 2025" at bounding box center [1138, 168] width 425 height 41
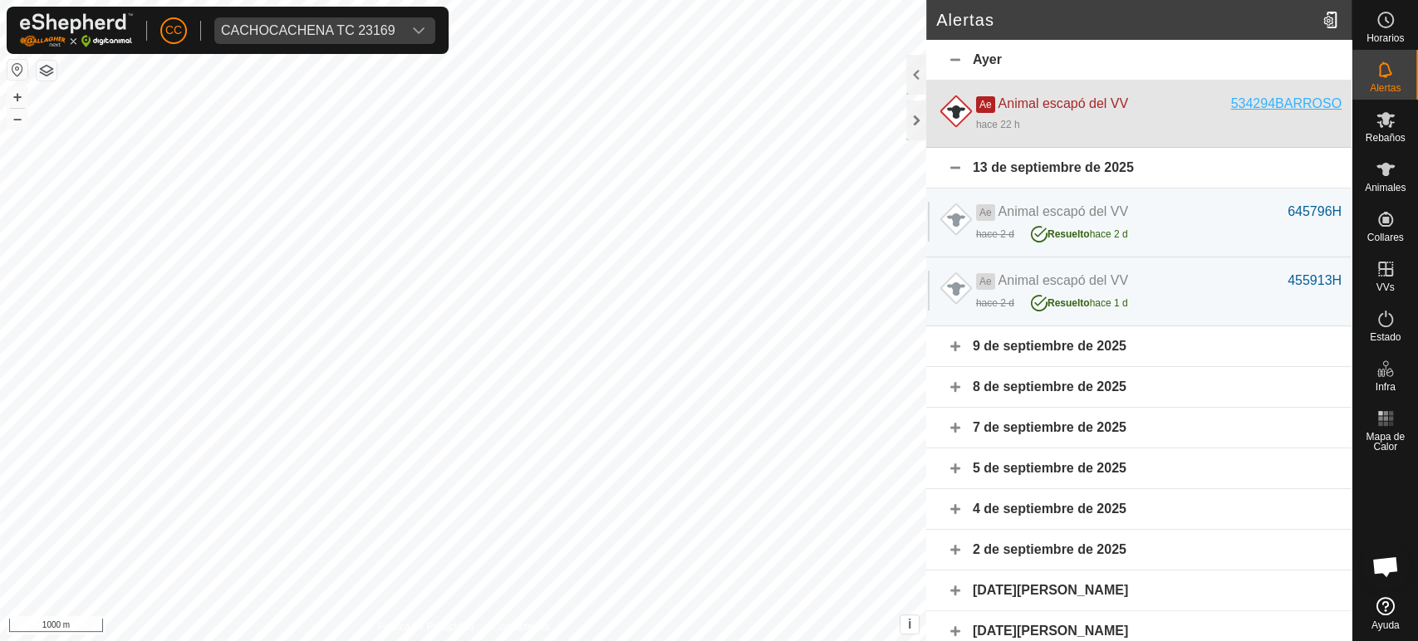
click at [1293, 101] on div "534294BARROSO" at bounding box center [1286, 104] width 110 height 20
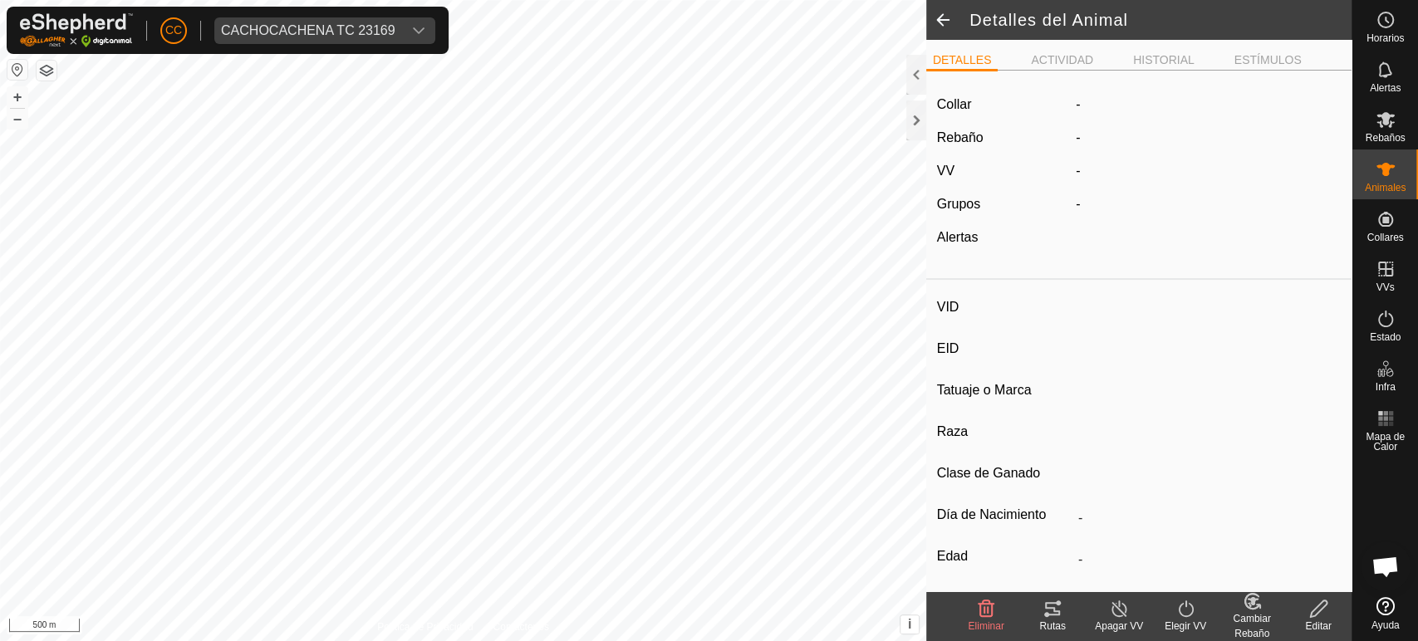
type input "534294BARROSO"
type input "-"
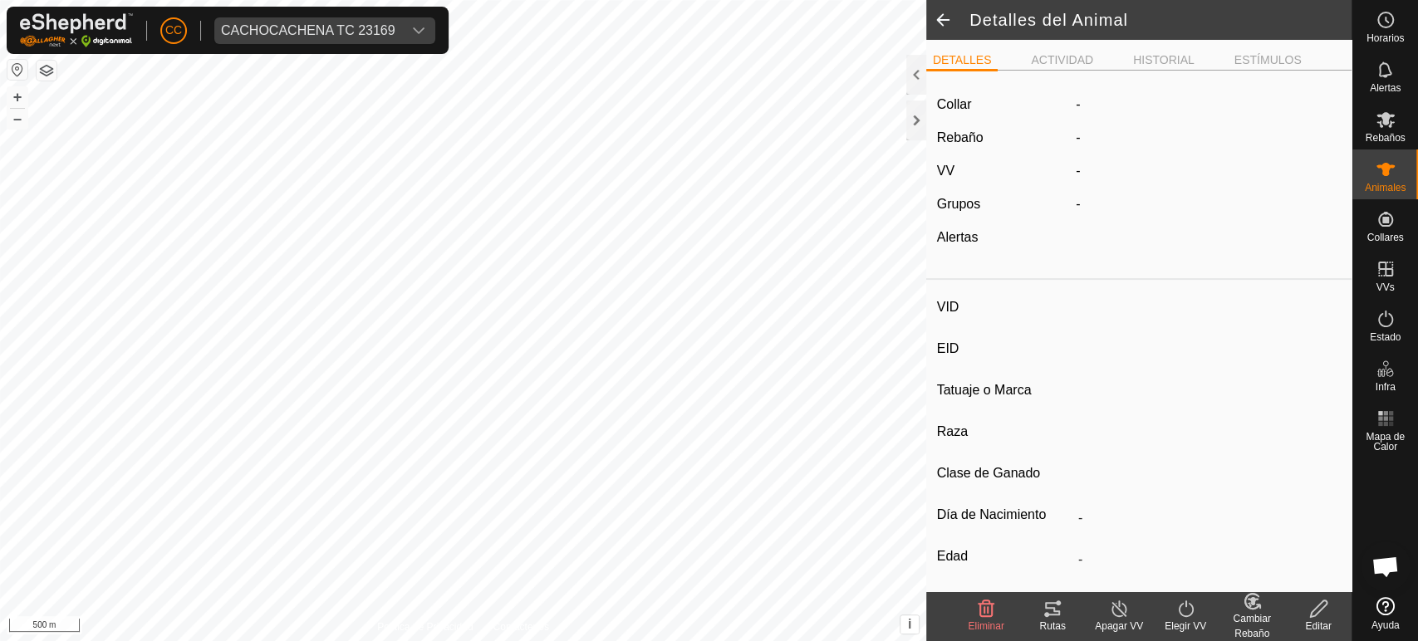
type input "0 kg"
type input "-"
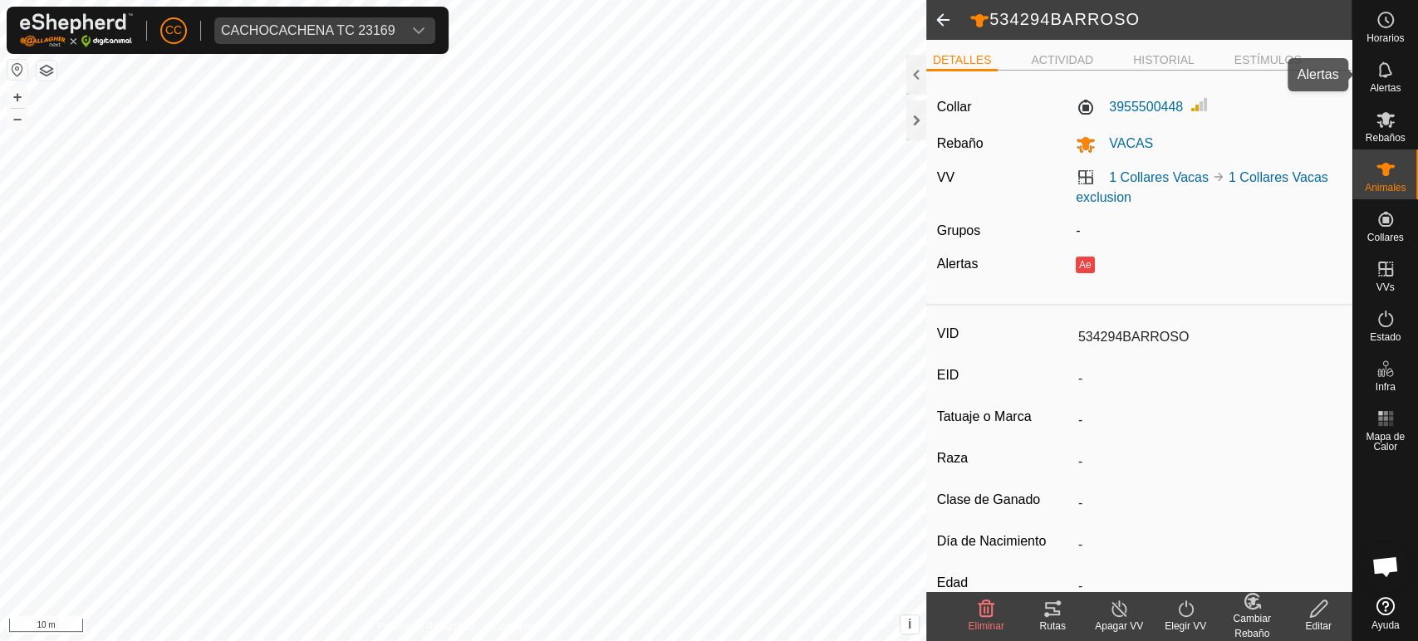
click at [1393, 81] on es-notification-svg-icon at bounding box center [1385, 69] width 30 height 27
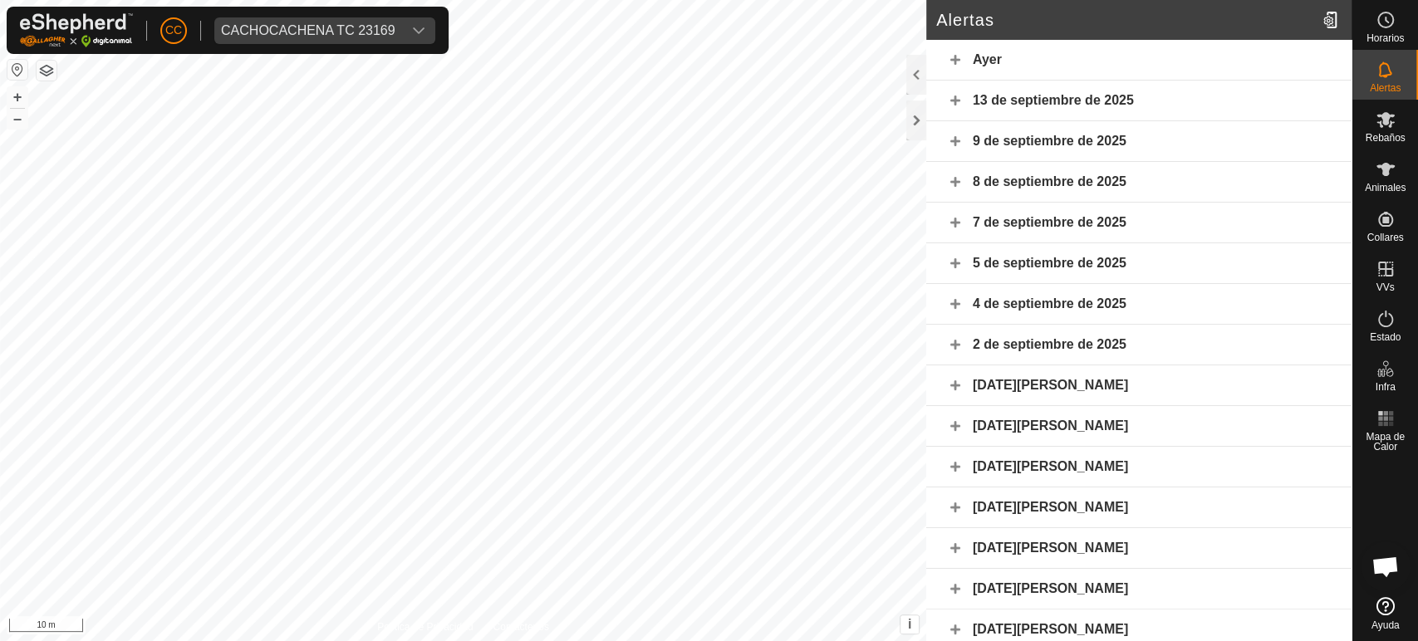
click at [948, 105] on div "13 de septiembre de 2025" at bounding box center [1138, 101] width 425 height 41
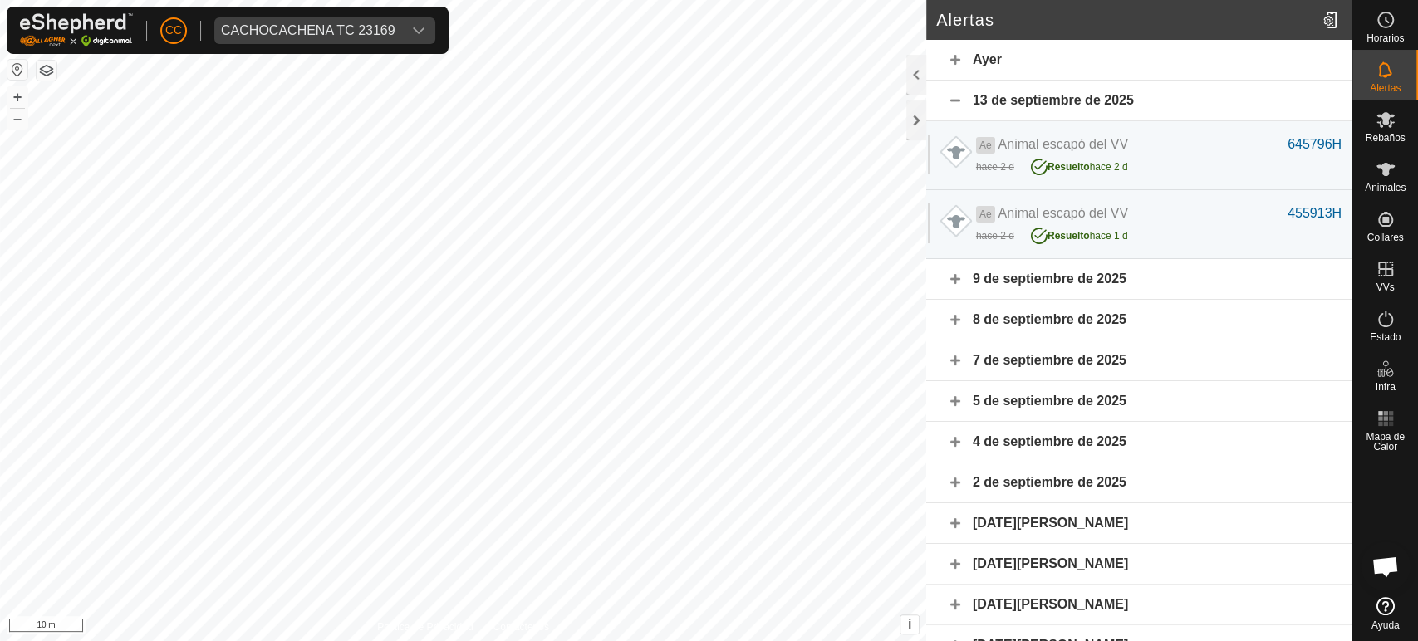
click at [950, 63] on div "Ayer" at bounding box center [1138, 60] width 425 height 41
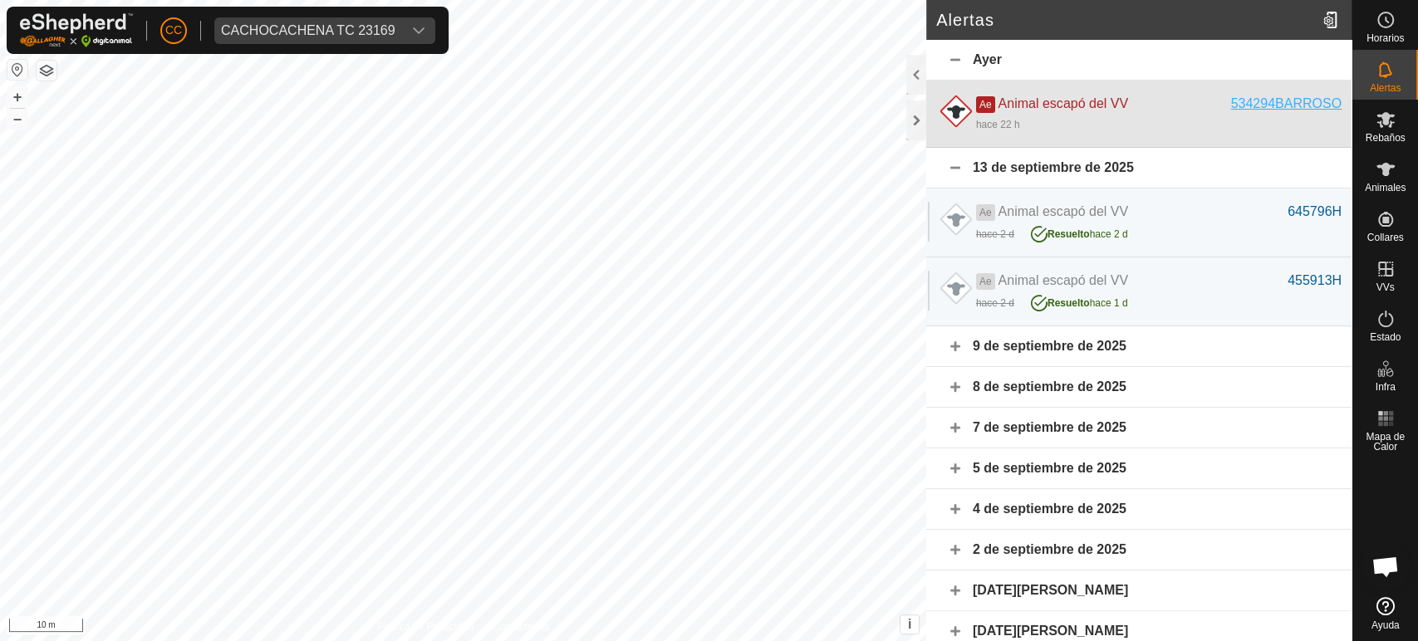
click at [1244, 108] on div "534294BARROSO" at bounding box center [1286, 104] width 110 height 20
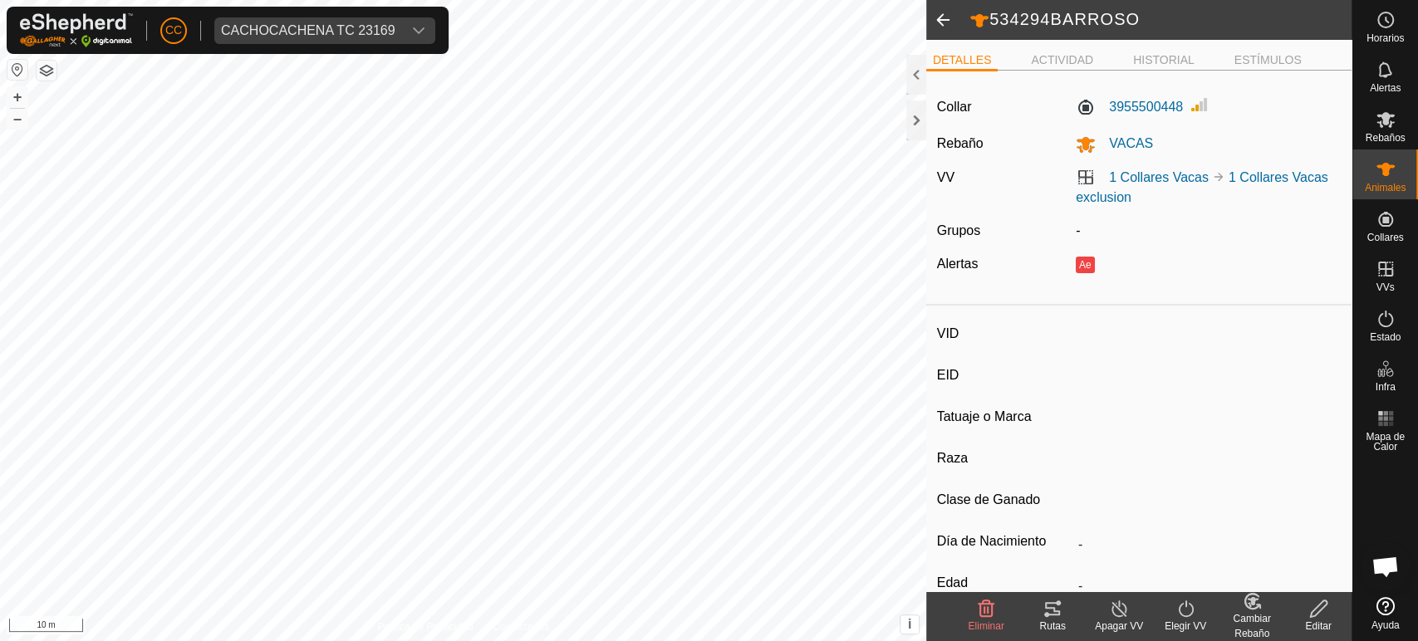
type input "534294BARROSO"
type input "-"
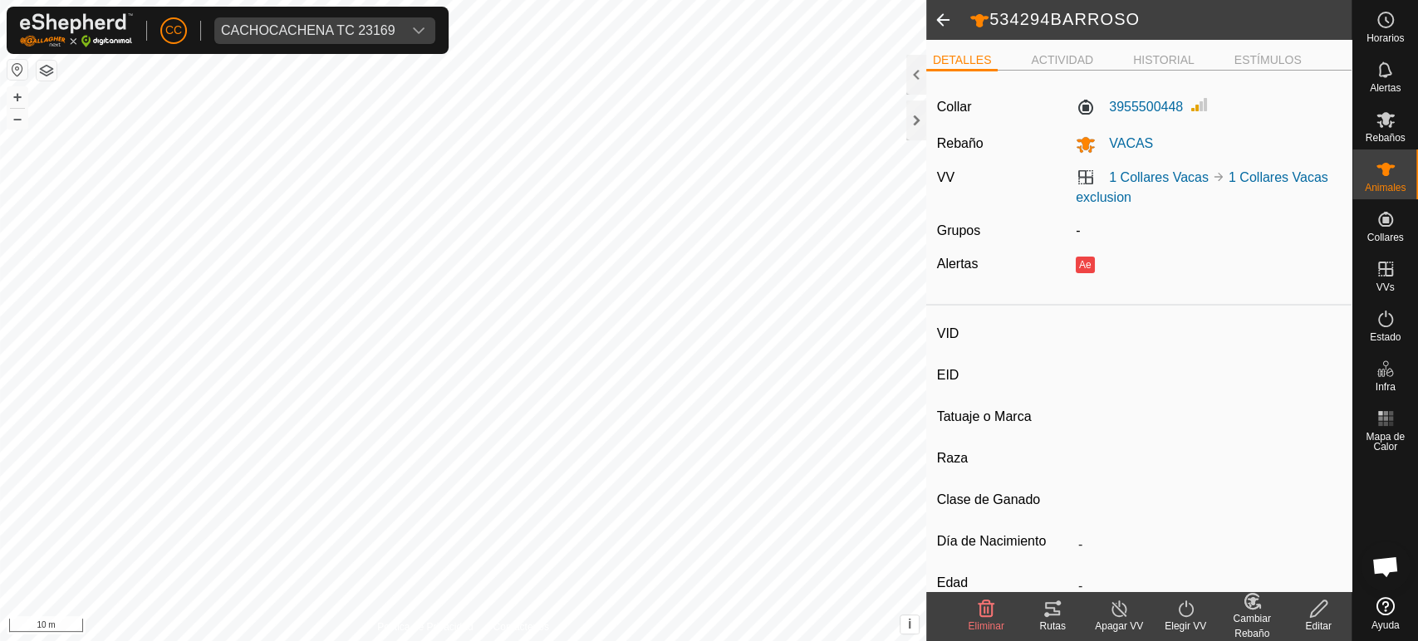
type input "0 kg"
type input "-"
click at [950, 15] on span at bounding box center [942, 20] width 33 height 40
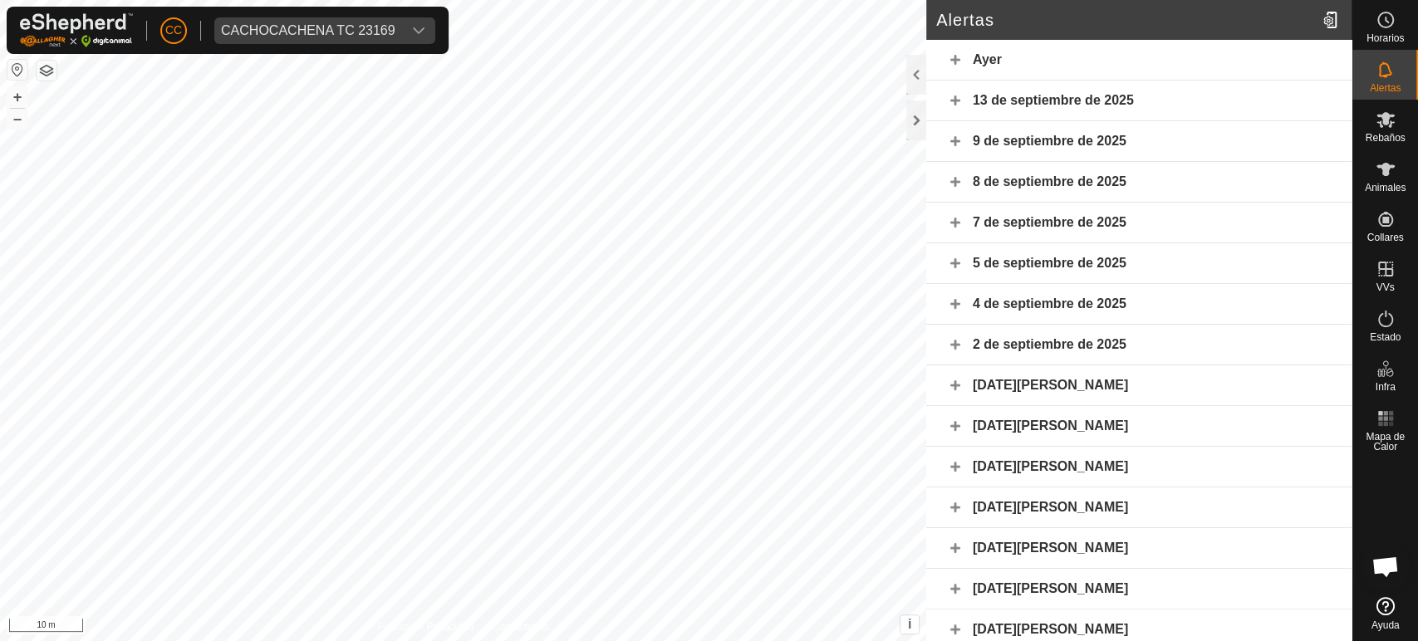
click at [958, 63] on div "Ayer" at bounding box center [1138, 60] width 425 height 41
